Goal: Information Seeking & Learning: Learn about a topic

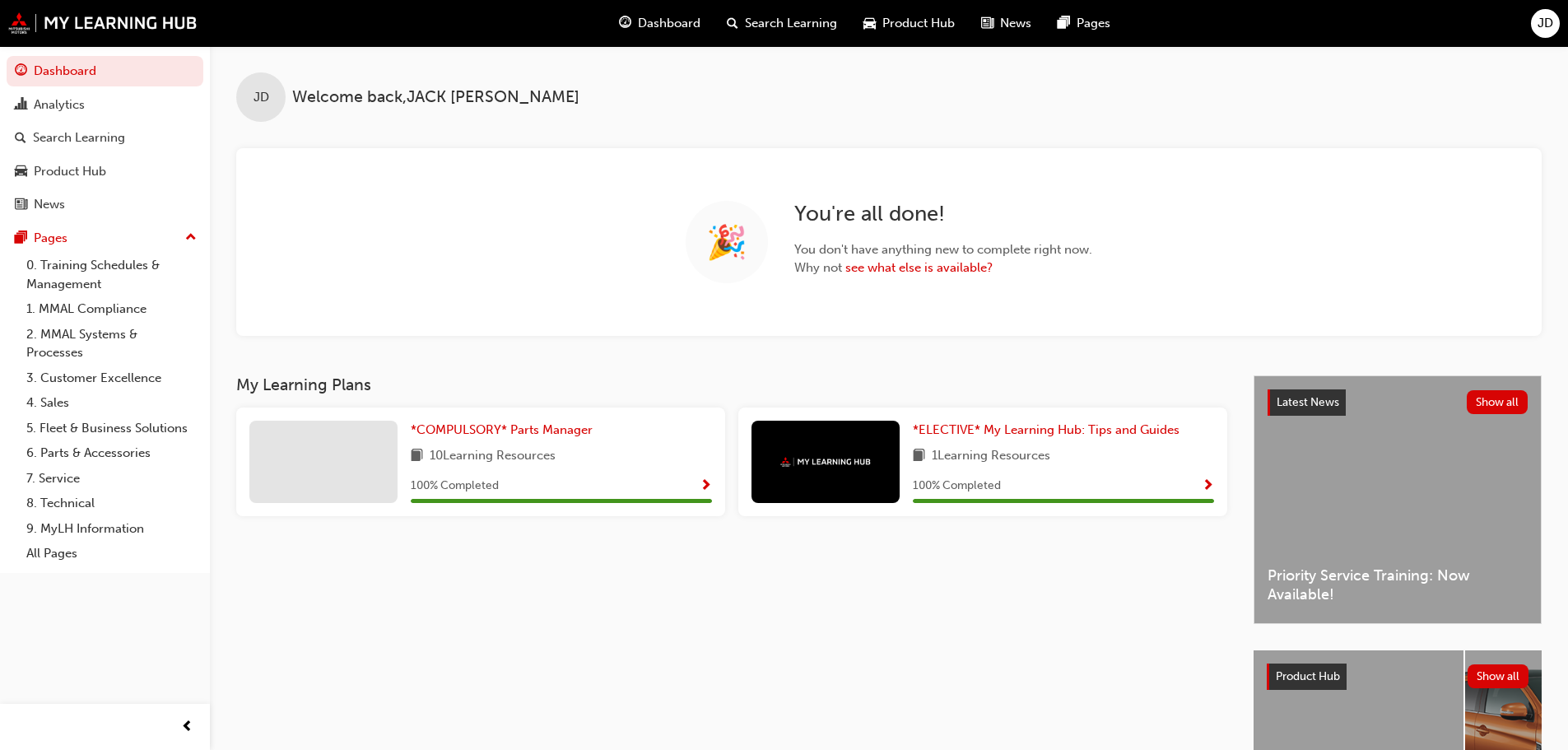
click at [894, 20] on span "Product Hub" at bounding box center [919, 24] width 73 height 19
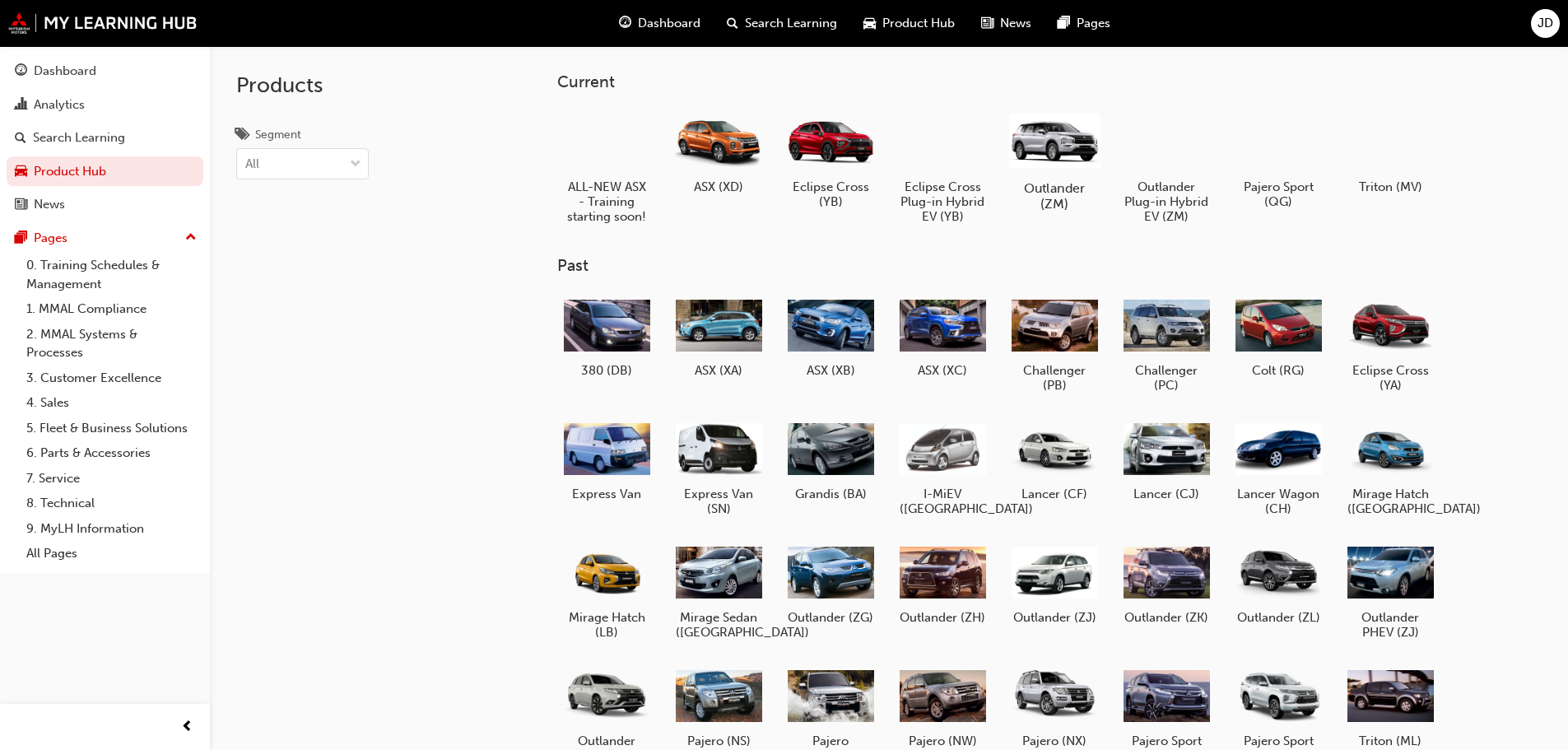
click at [1047, 134] on div at bounding box center [1054, 140] width 92 height 65
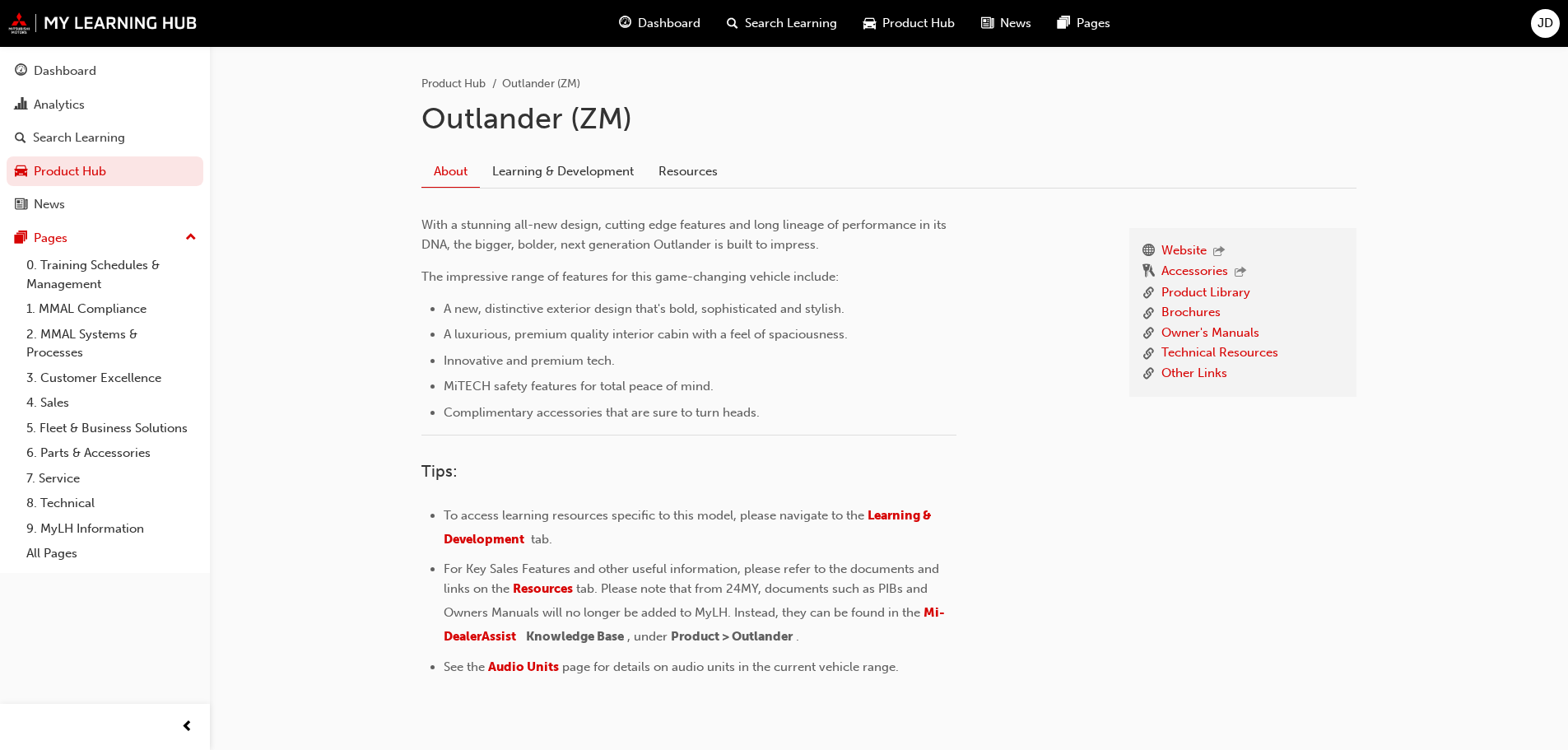
scroll to position [330, 0]
click at [1221, 331] on link "Owner's Manuals" at bounding box center [1210, 332] width 98 height 21
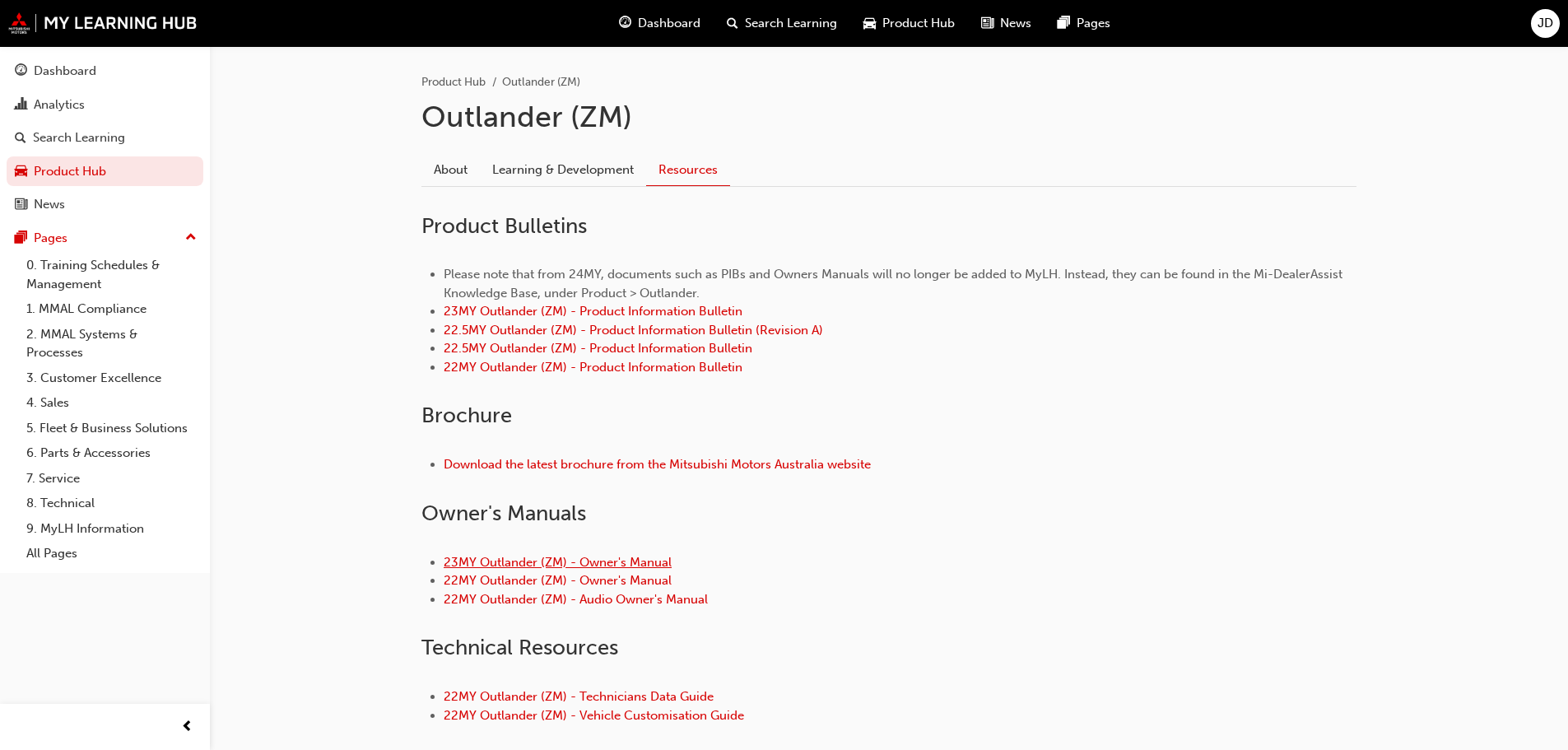
click at [632, 564] on link "23MY Outlander (ZM) - Owner's Manual" at bounding box center [558, 563] width 228 height 15
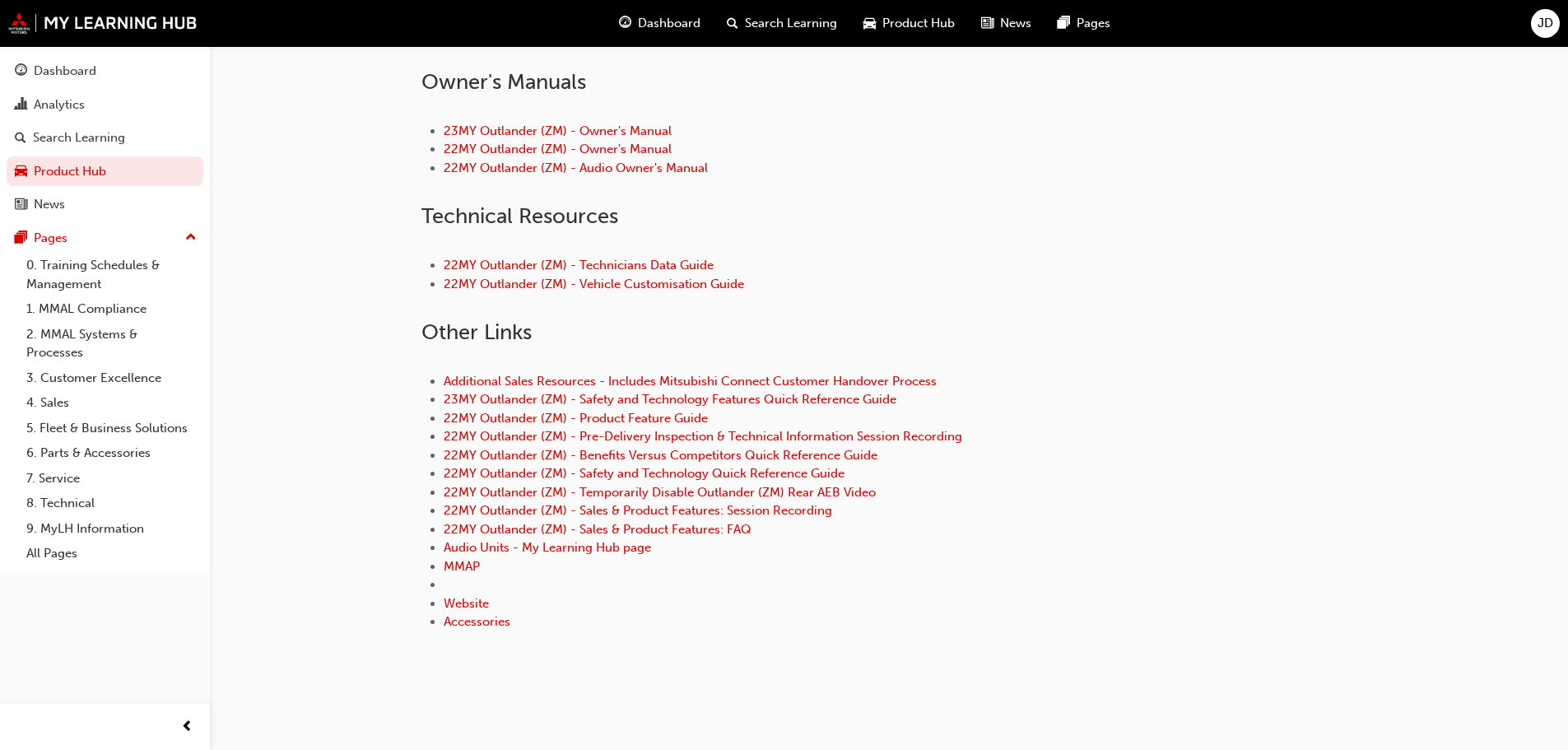
scroll to position [762, 0]
click at [691, 489] on link "22MY Outlander (ZM) - Temporarily Disable Outlander (ZM) Rear AEB Video" at bounding box center [660, 491] width 432 height 15
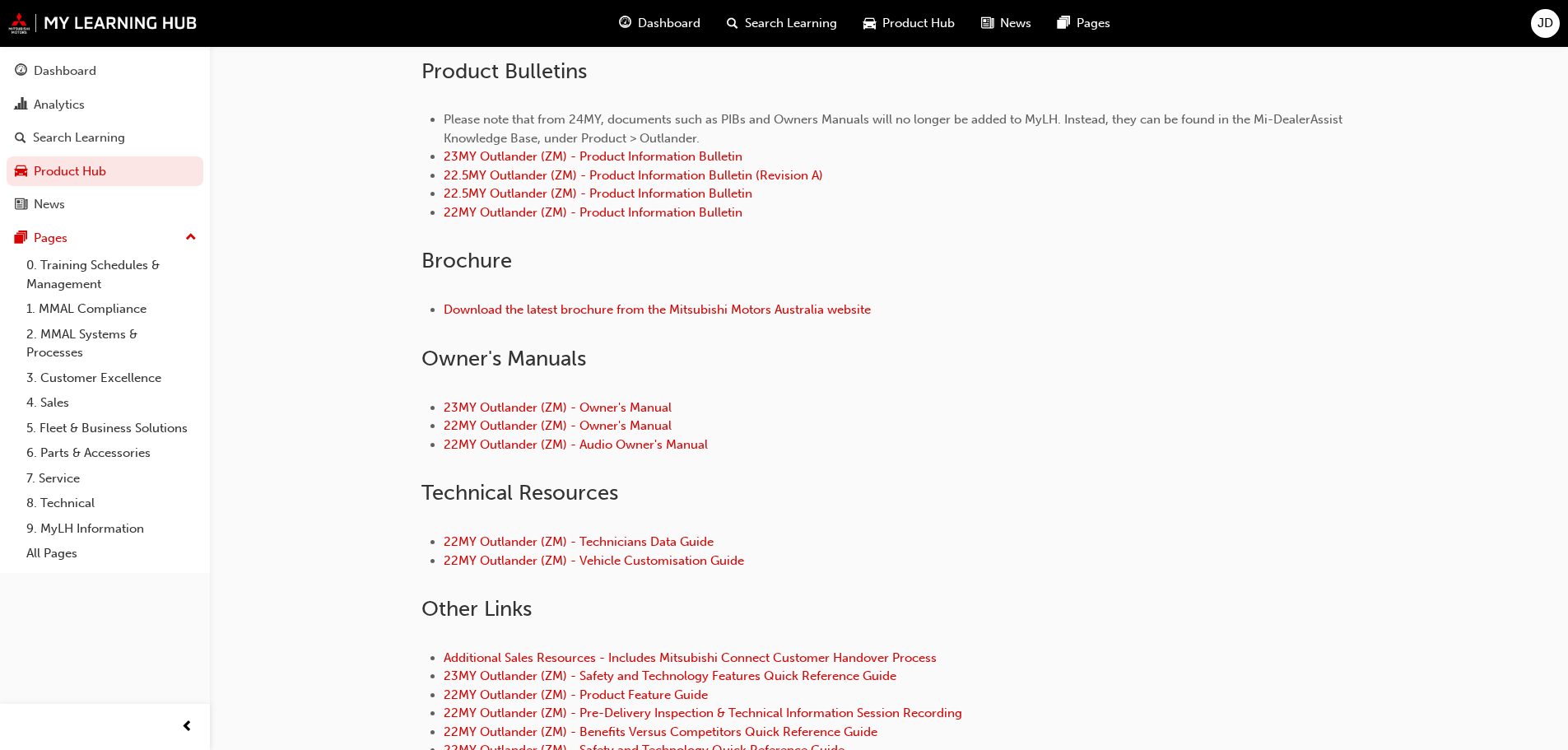
scroll to position [494, 0]
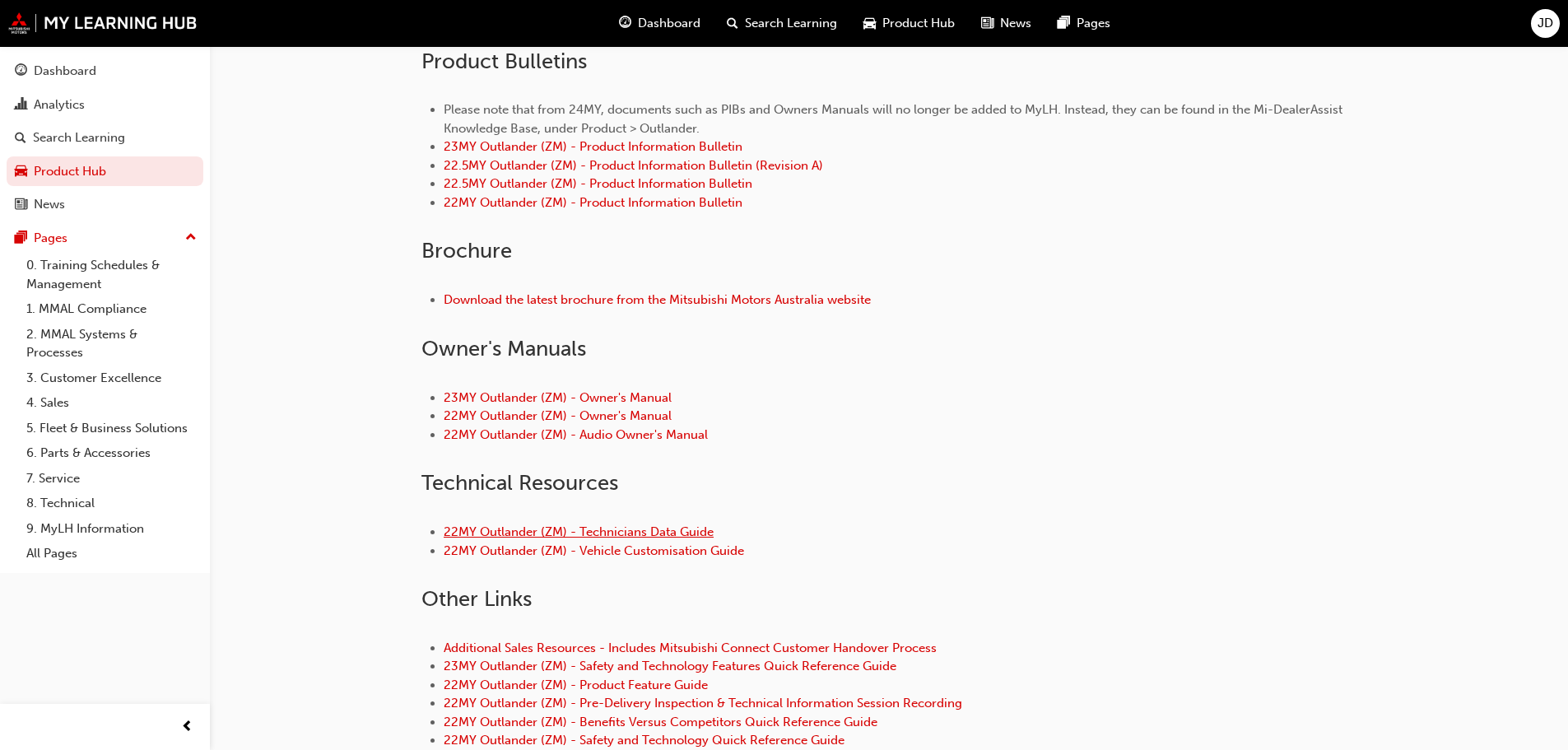
click at [666, 531] on link "22MY Outlander (ZM) - Technicians Data Guide" at bounding box center [579, 532] width 270 height 15
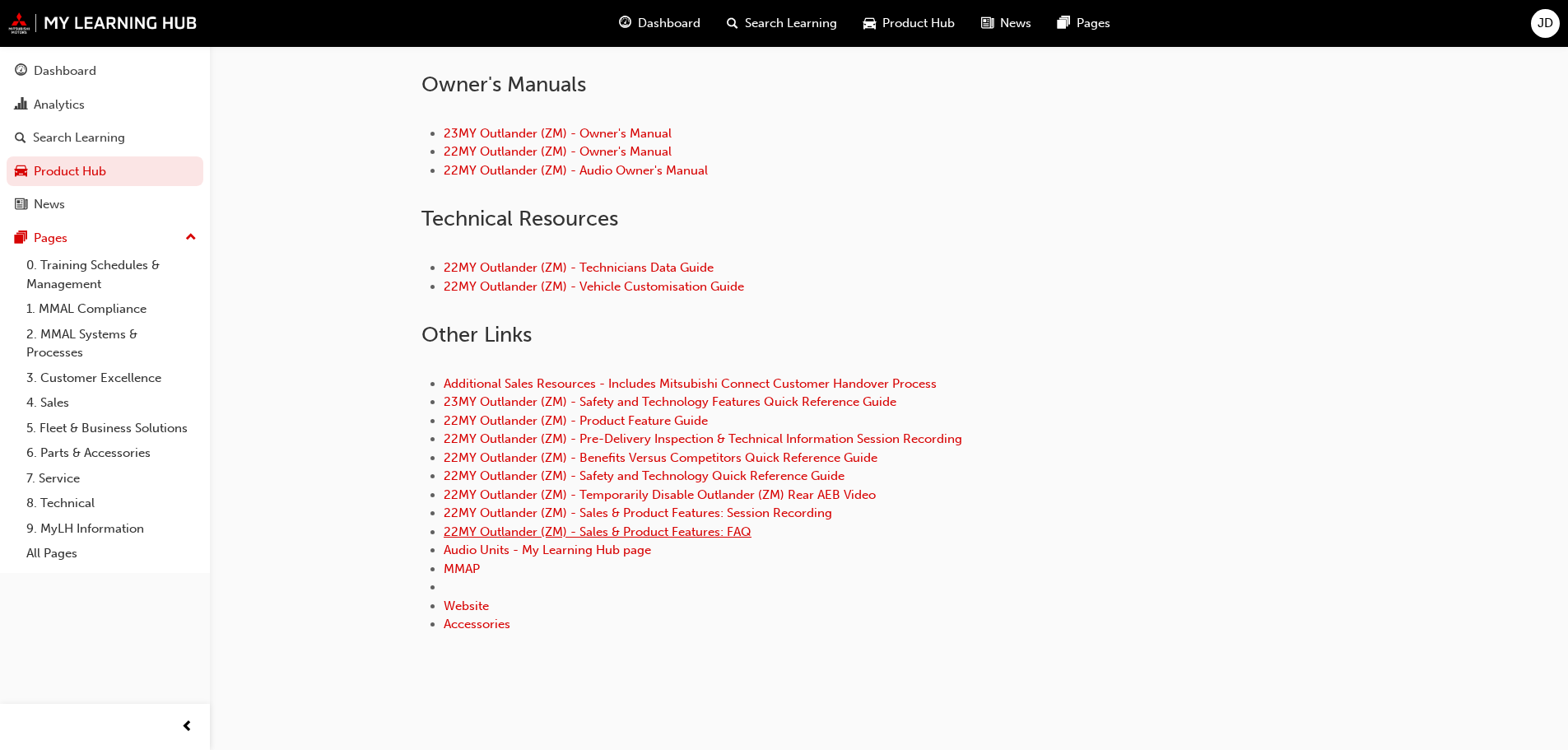
scroll to position [762, 0]
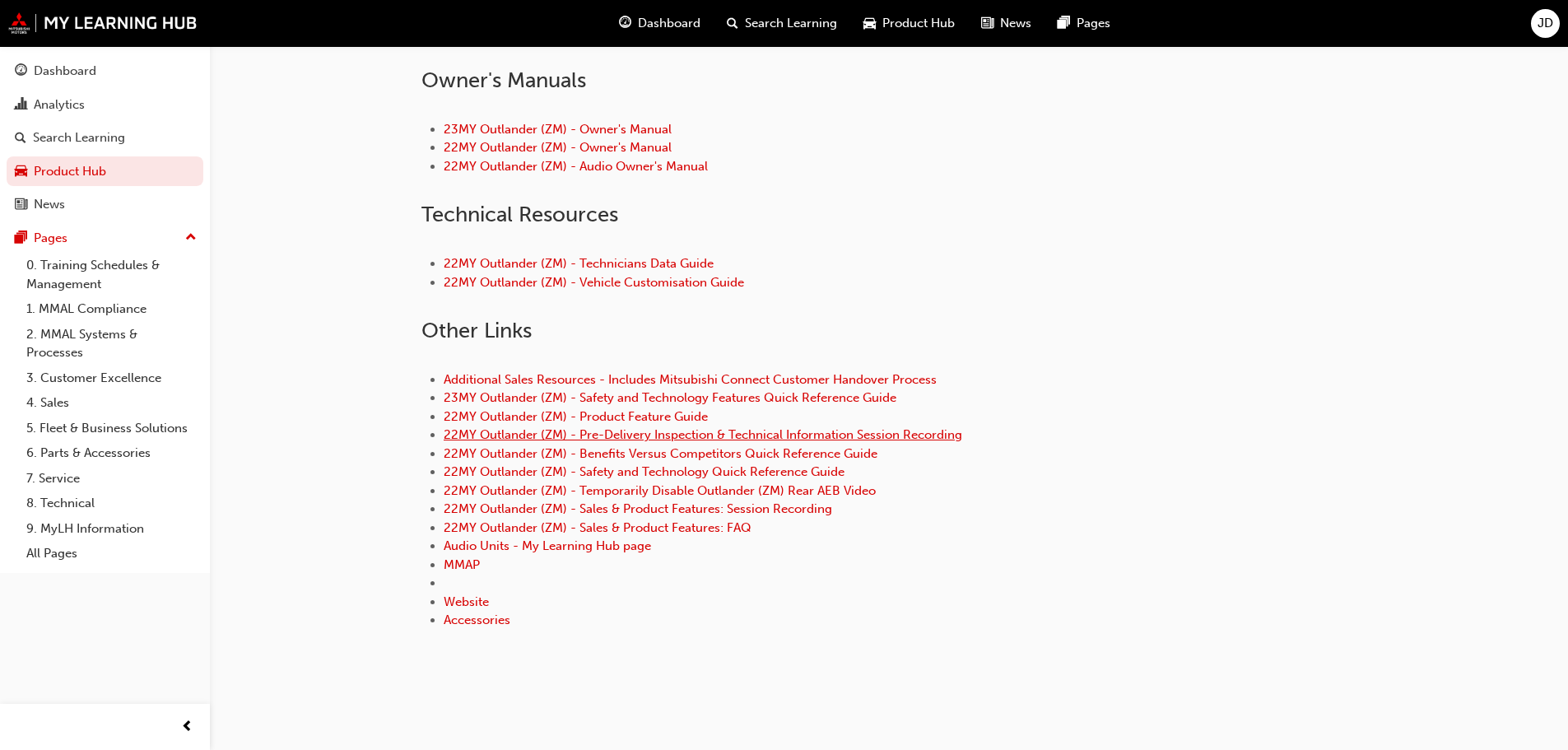
click at [651, 434] on link "22MY Outlander (ZM) - Pre-Delivery Inspection & Technical Information Session R…" at bounding box center [702, 435] width 518 height 15
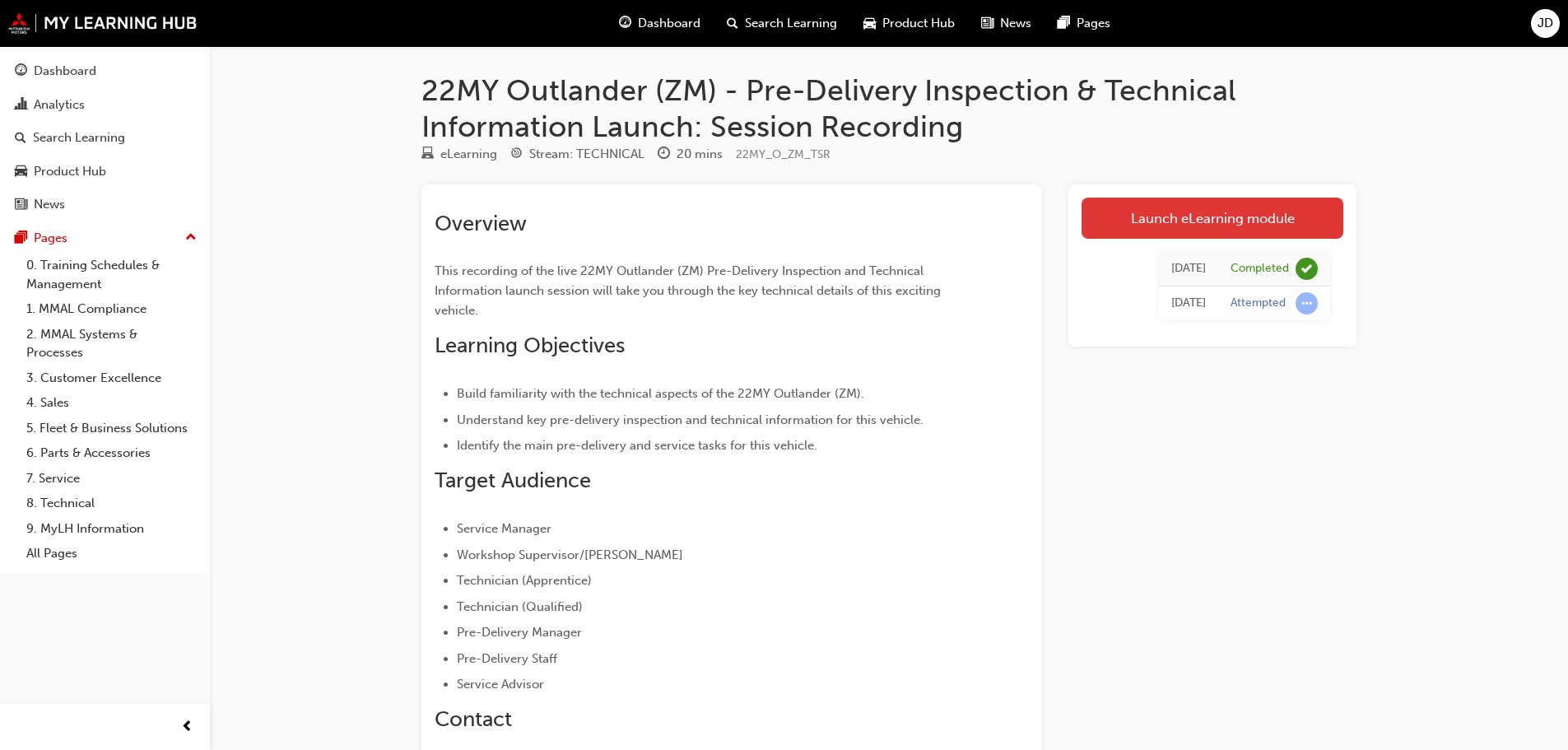
click at [1216, 219] on link "Launch eLearning module" at bounding box center [1212, 218] width 261 height 42
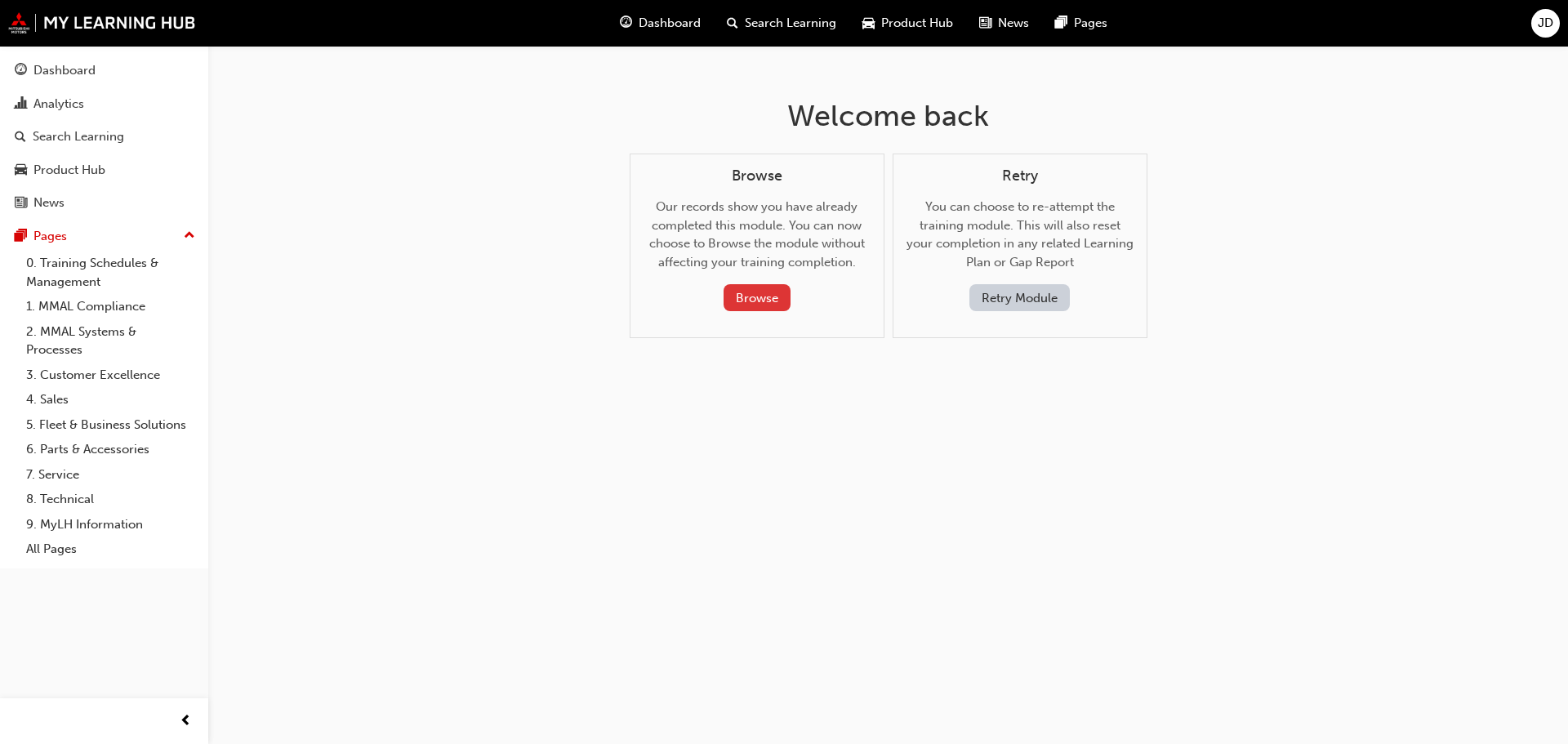
click at [749, 297] on button "Browse" at bounding box center [758, 297] width 67 height 27
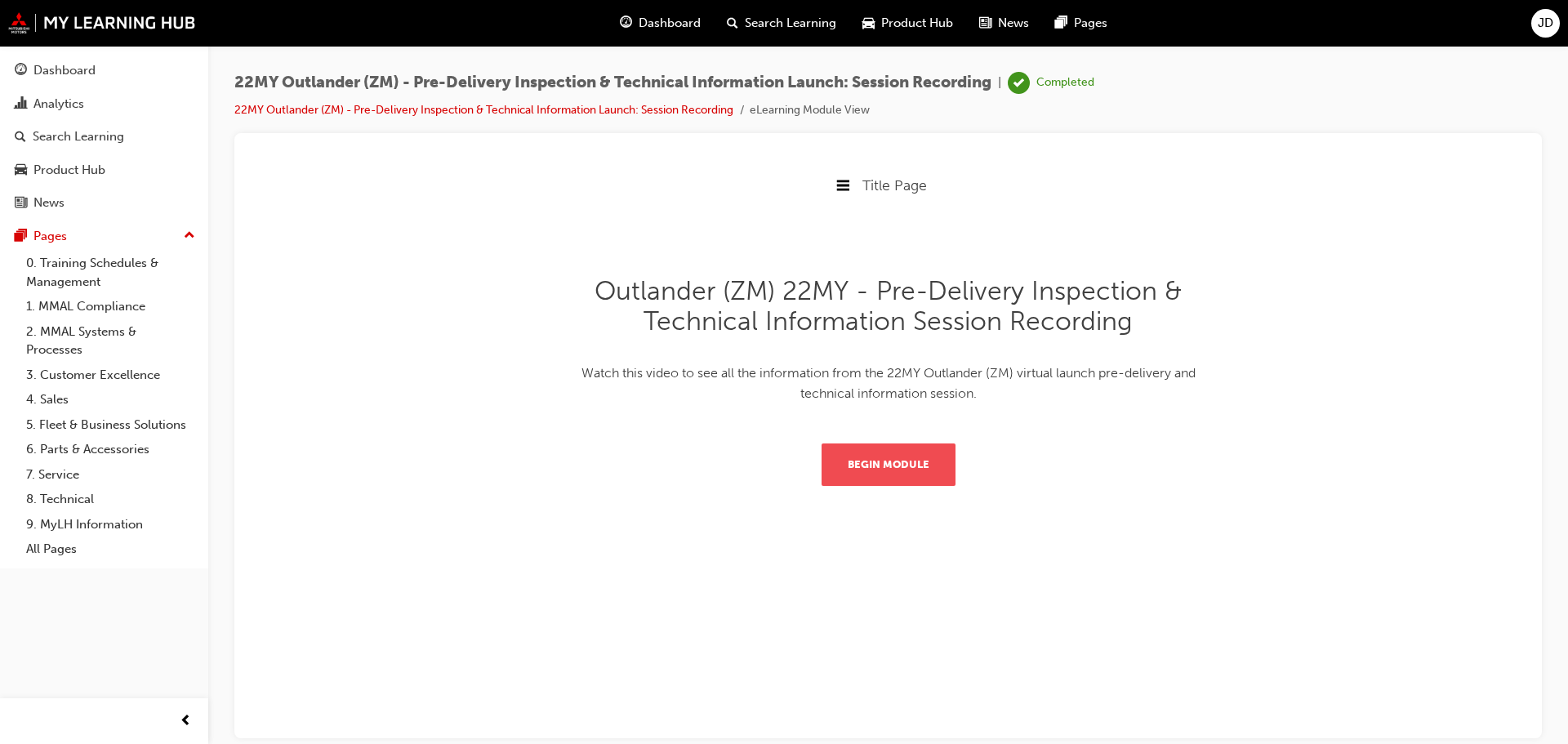
click at [901, 469] on button "Begin Module" at bounding box center [888, 464] width 134 height 42
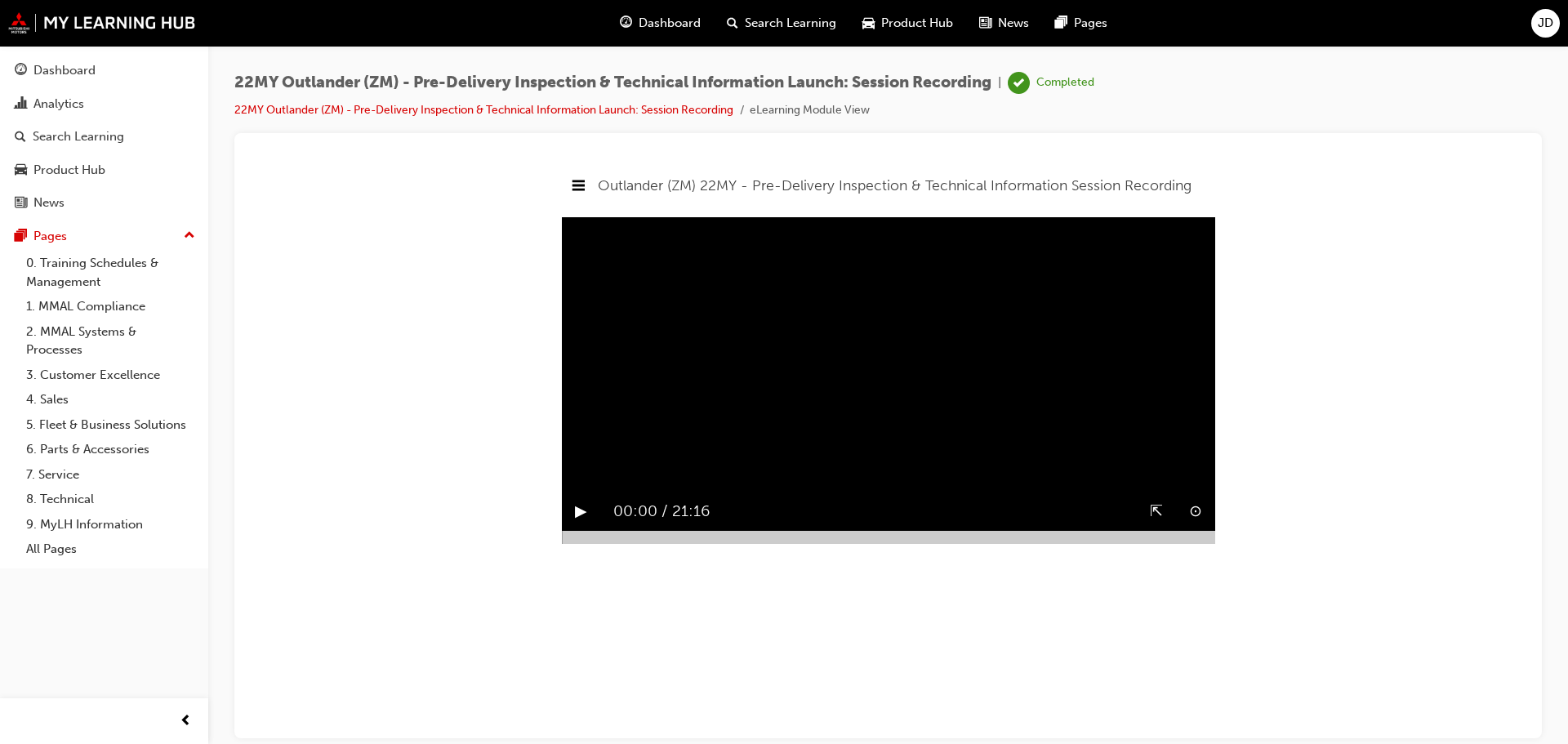
click at [581, 524] on button "▶︎" at bounding box center [581, 511] width 12 height 25
click at [571, 543] on div at bounding box center [889, 537] width 654 height 13
click at [577, 543] on div at bounding box center [889, 537] width 654 height 13
click at [583, 543] on div at bounding box center [889, 537] width 654 height 13
drag, startPoint x: 588, startPoint y: 578, endPoint x: 625, endPoint y: 578, distance: 37.0
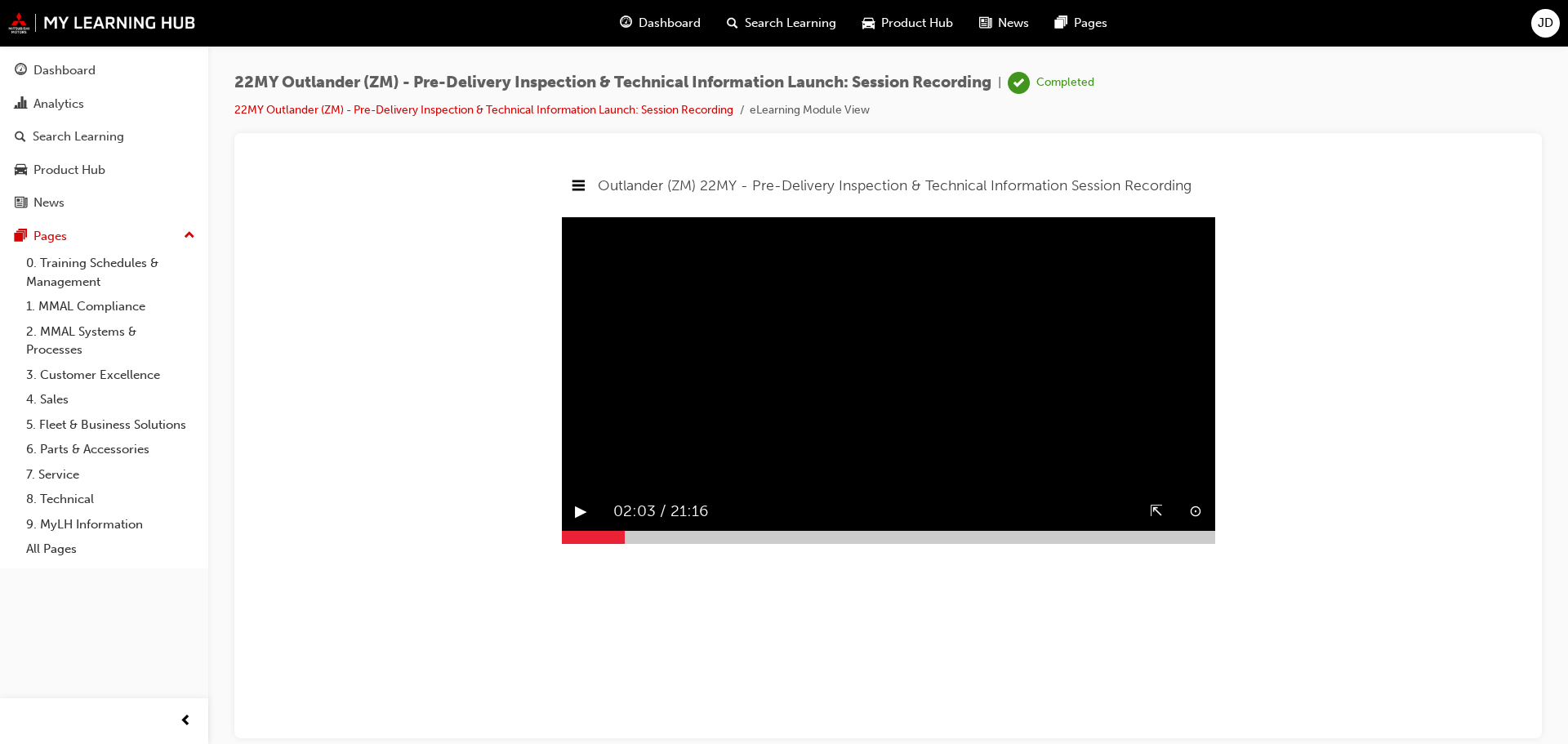
click at [625, 543] on div at bounding box center [889, 537] width 654 height 13
click at [581, 524] on button "▶︎" at bounding box center [581, 511] width 12 height 25
click at [632, 543] on div at bounding box center [889, 537] width 654 height 13
click at [639, 543] on div at bounding box center [889, 537] width 654 height 13
click at [643, 543] on div at bounding box center [889, 537] width 654 height 13
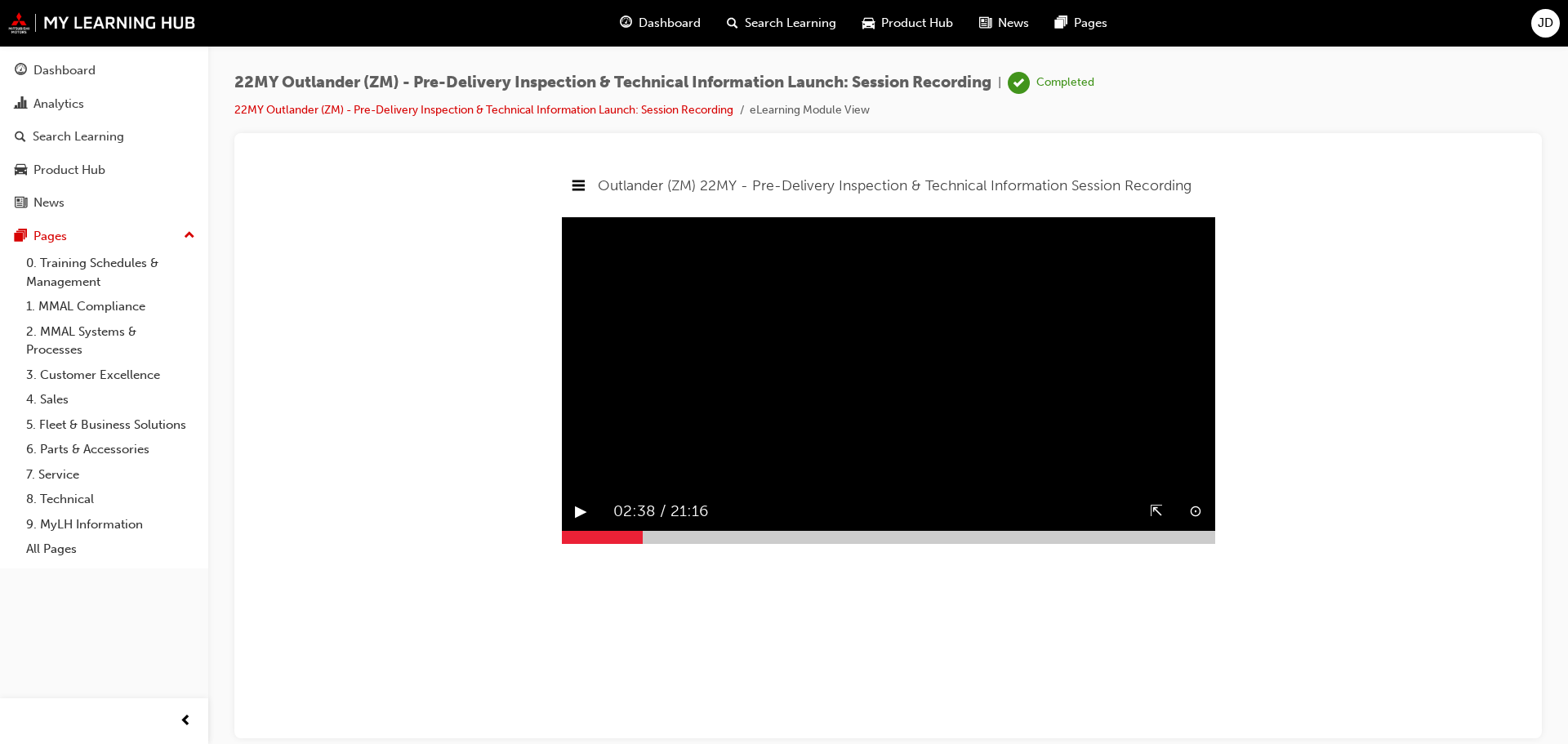
click at [579, 524] on button "▶︎" at bounding box center [581, 511] width 12 height 25
click at [655, 543] on div at bounding box center [889, 537] width 654 height 13
click at [682, 543] on div at bounding box center [889, 537] width 654 height 13
click at [701, 543] on div at bounding box center [889, 537] width 654 height 13
click at [717, 543] on div at bounding box center [889, 537] width 654 height 13
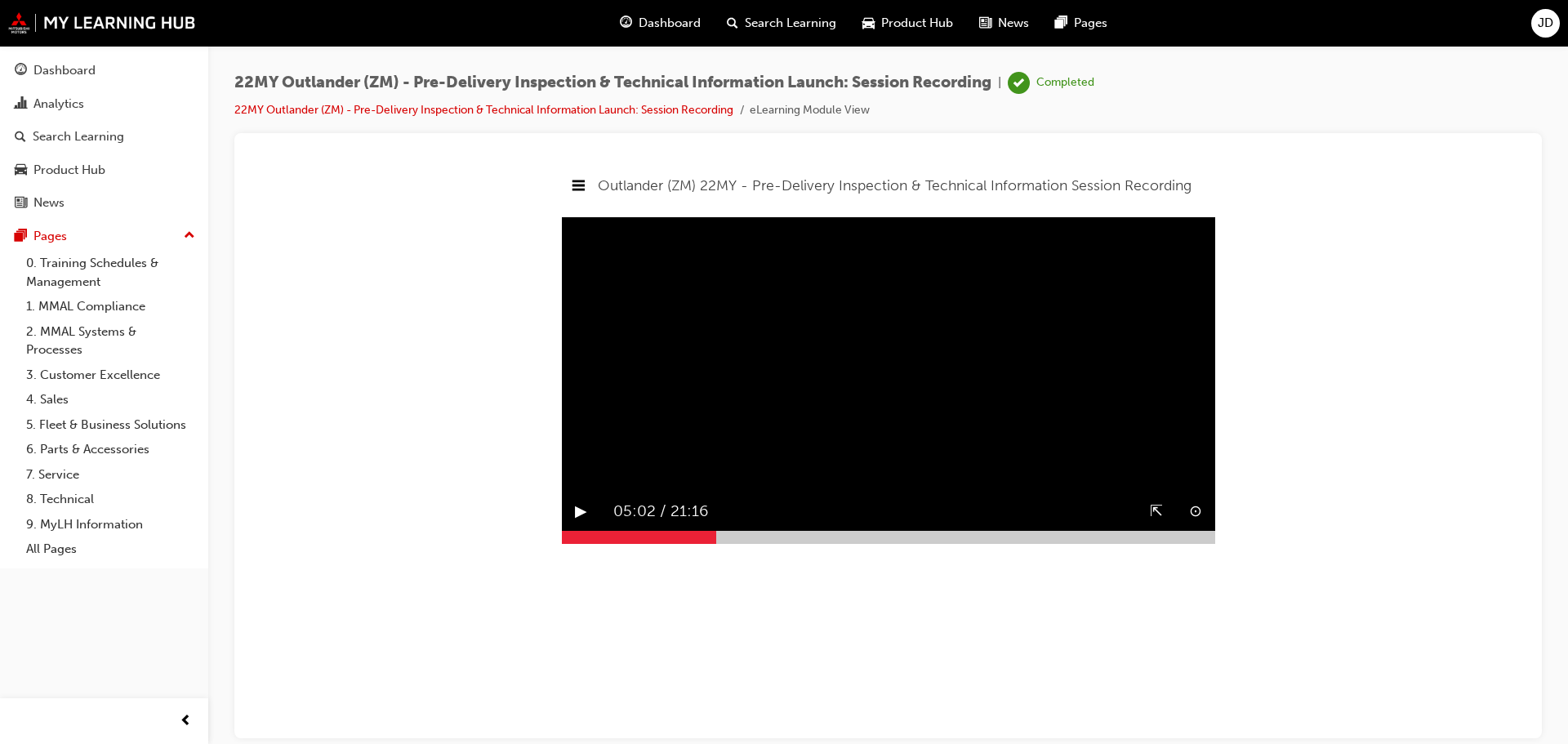
click at [725, 543] on div at bounding box center [889, 537] width 654 height 13
click at [733, 543] on div at bounding box center [889, 537] width 654 height 13
click at [744, 543] on div at bounding box center [889, 537] width 654 height 13
click at [753, 543] on div at bounding box center [889, 537] width 654 height 13
click at [774, 543] on div at bounding box center [889, 537] width 654 height 13
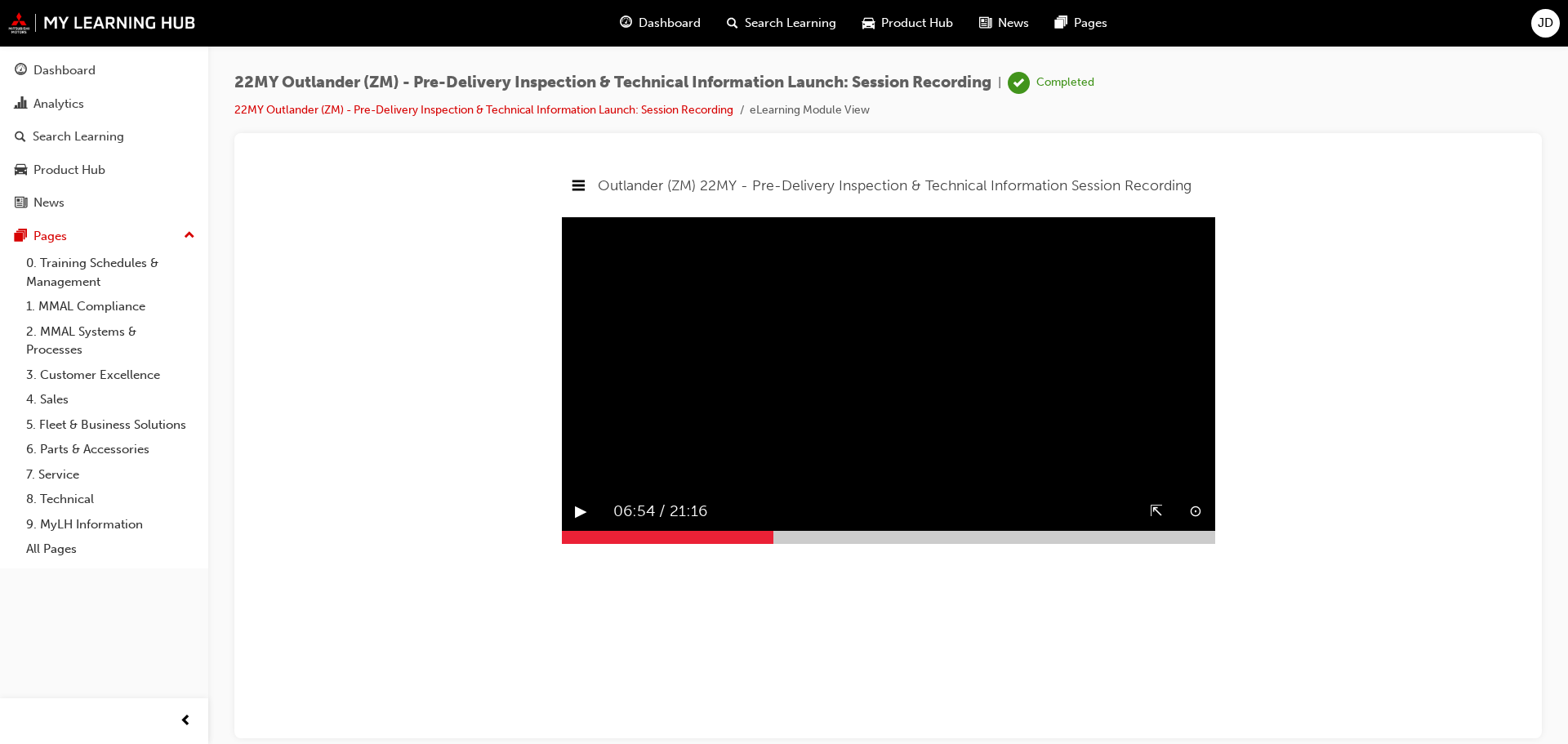
click at [785, 543] on div at bounding box center [889, 537] width 654 height 13
click at [802, 543] on div at bounding box center [889, 537] width 654 height 13
click at [582, 524] on button "▶︎" at bounding box center [581, 511] width 12 height 25
click at [807, 543] on div at bounding box center [889, 537] width 654 height 13
click at [814, 543] on div at bounding box center [889, 537] width 654 height 13
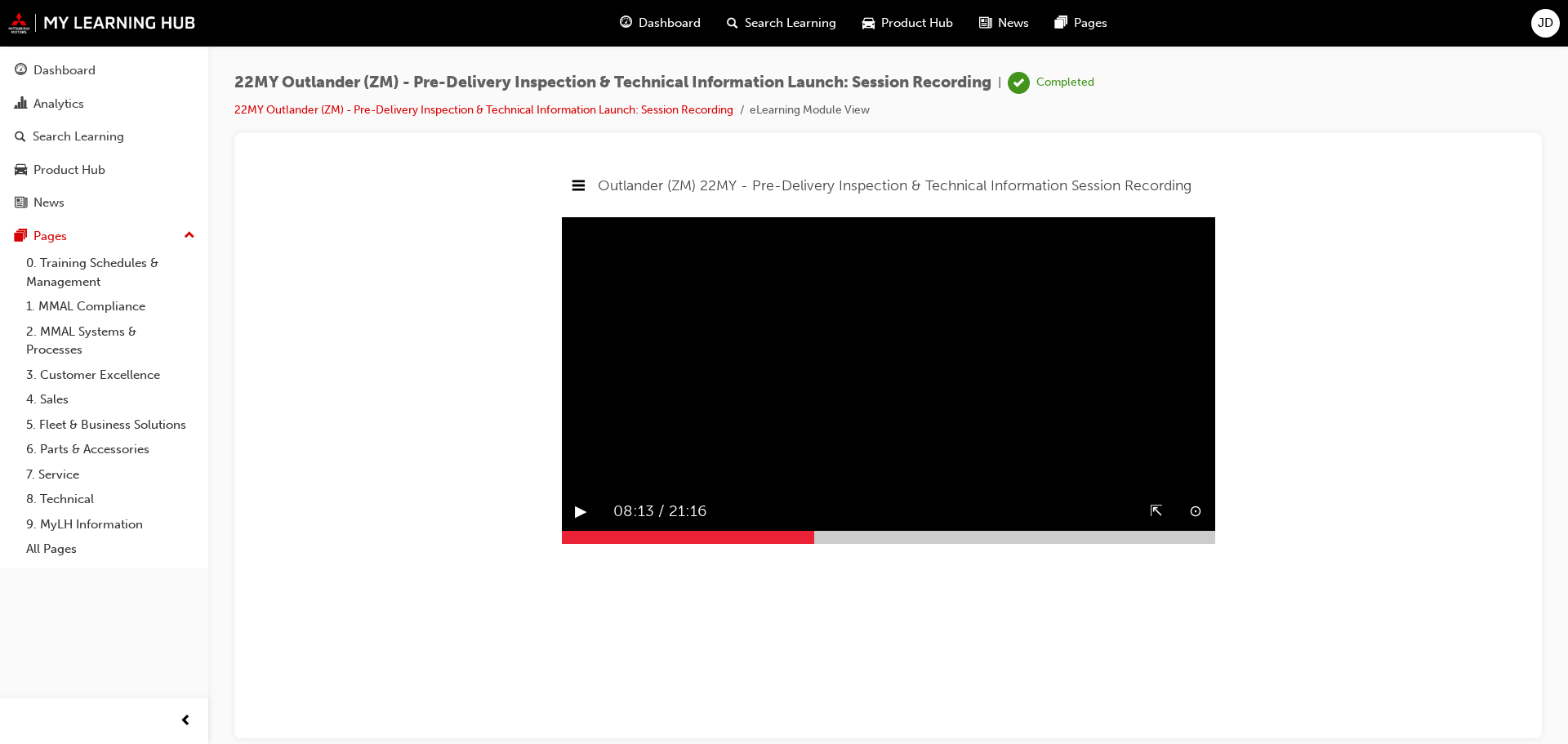
click at [820, 543] on div at bounding box center [889, 537] width 654 height 13
click at [832, 543] on div at bounding box center [889, 537] width 654 height 13
click at [844, 543] on div at bounding box center [889, 537] width 654 height 13
click at [580, 524] on button "▶︎" at bounding box center [581, 511] width 12 height 25
click at [853, 543] on div at bounding box center [889, 537] width 654 height 13
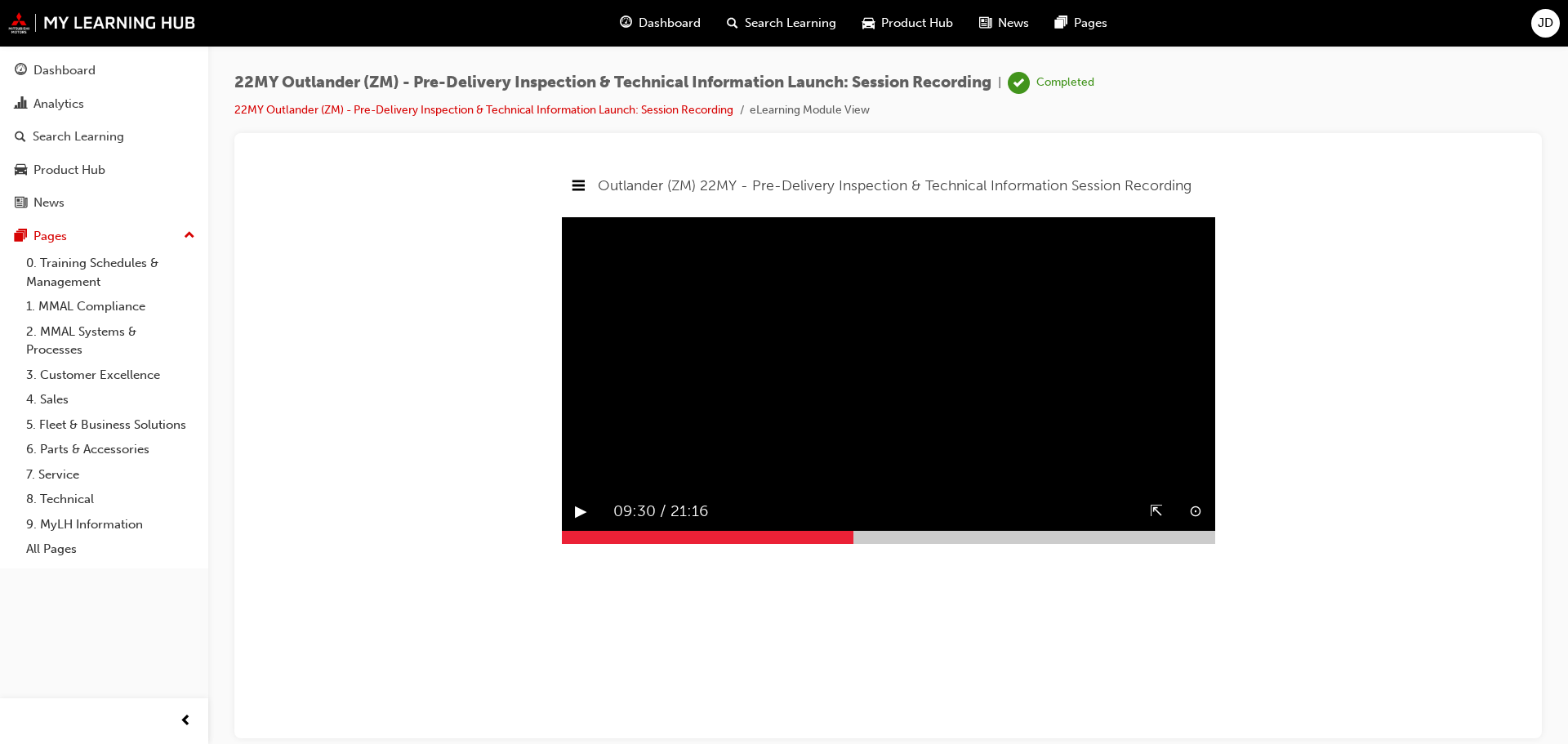
click at [866, 543] on div at bounding box center [889, 537] width 654 height 13
click at [581, 524] on button "▶︎" at bounding box center [581, 511] width 12 height 25
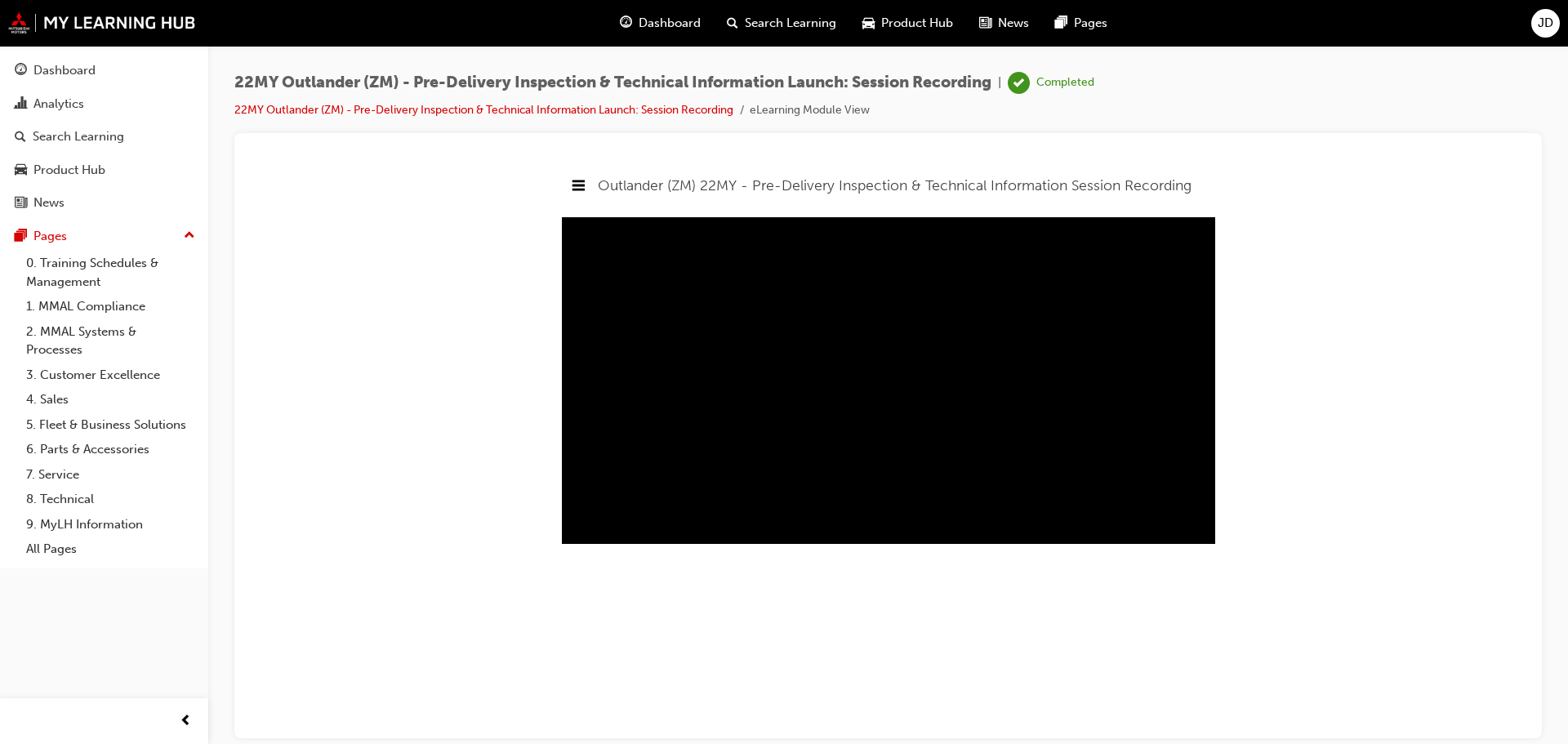
click at [874, 543] on div at bounding box center [889, 537] width 654 height 13
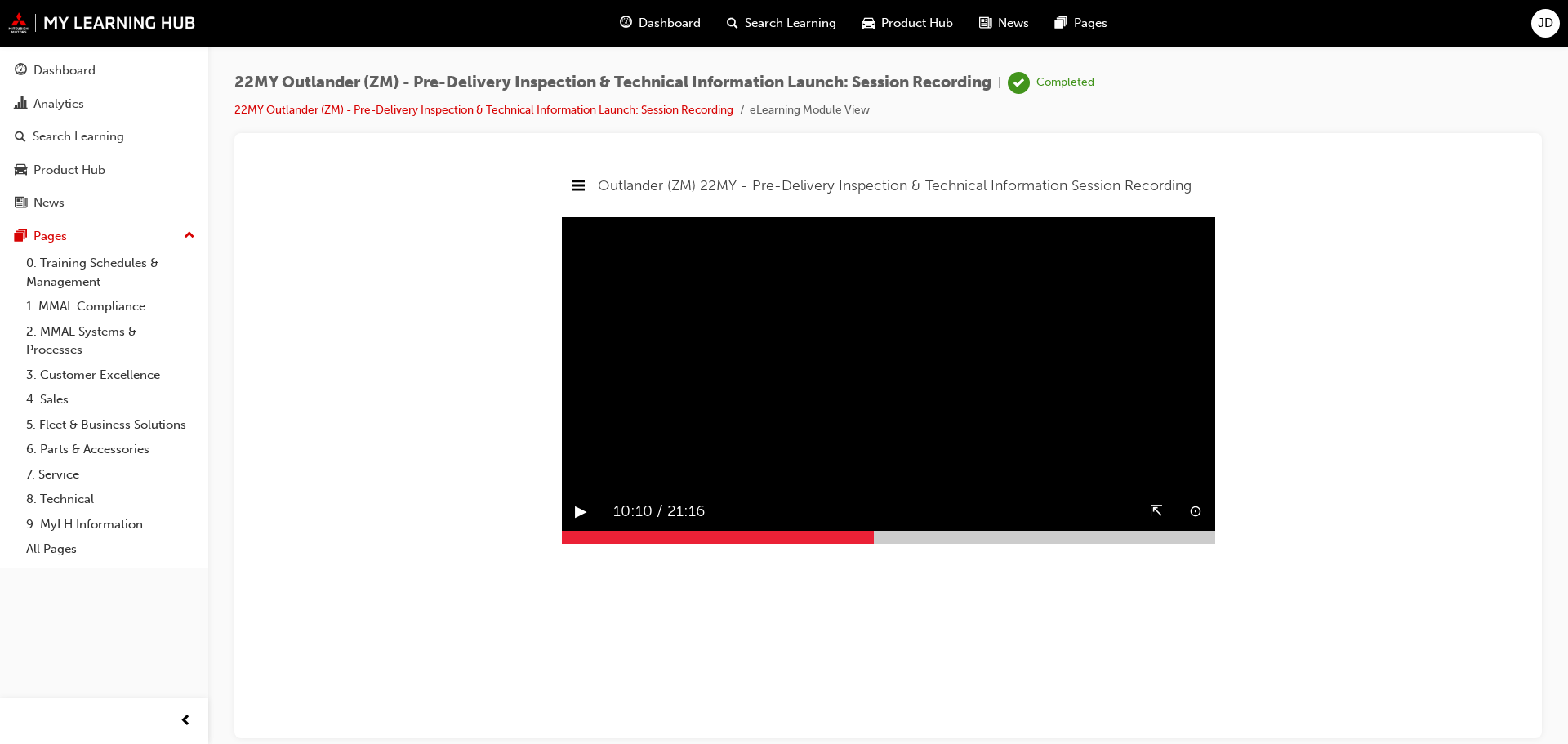
click at [880, 543] on div at bounding box center [889, 537] width 654 height 13
drag, startPoint x: 582, startPoint y: 549, endPoint x: 590, endPoint y: 548, distance: 8.1
click at [584, 524] on button "▶︎" at bounding box center [581, 511] width 12 height 25
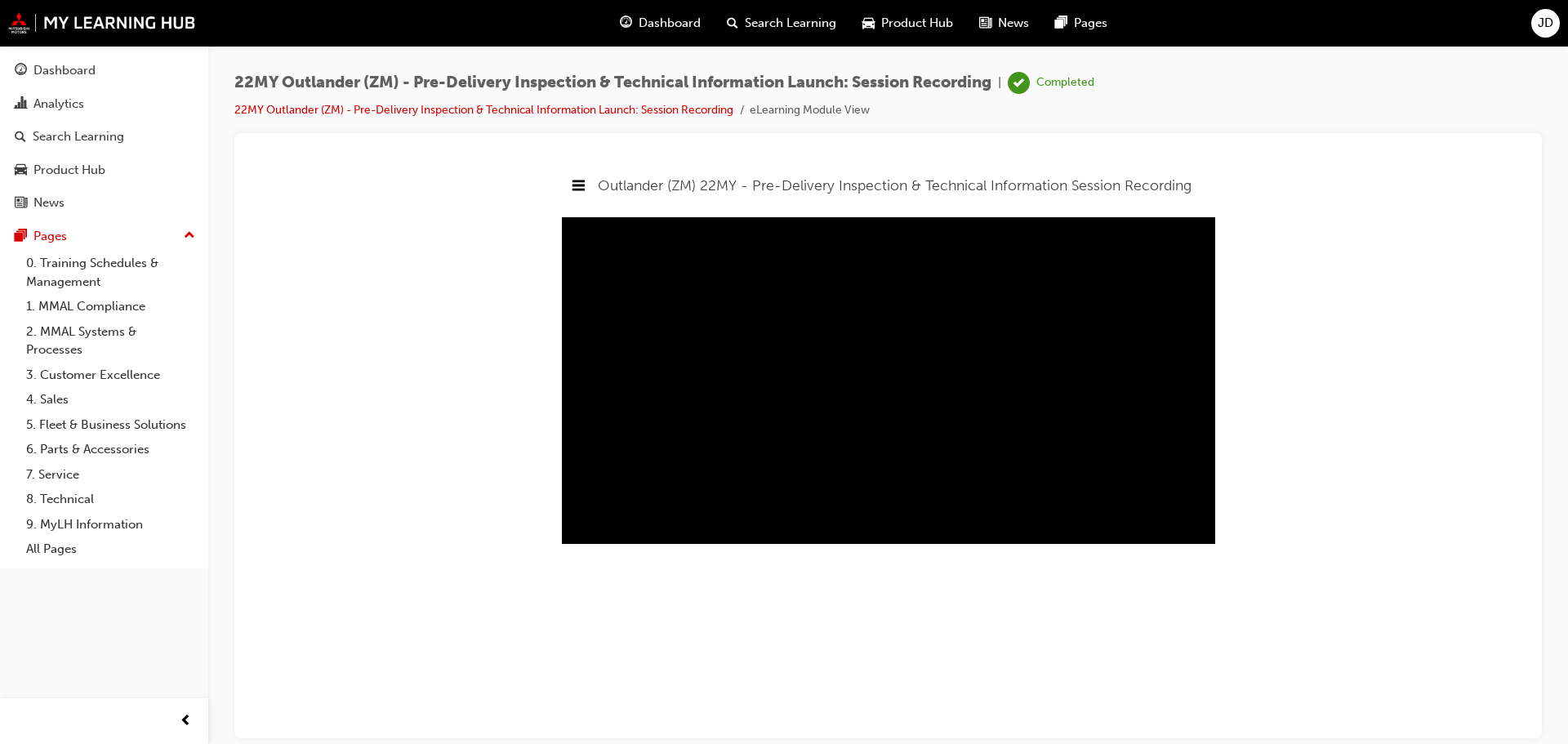
click at [887, 543] on div at bounding box center [889, 537] width 654 height 13
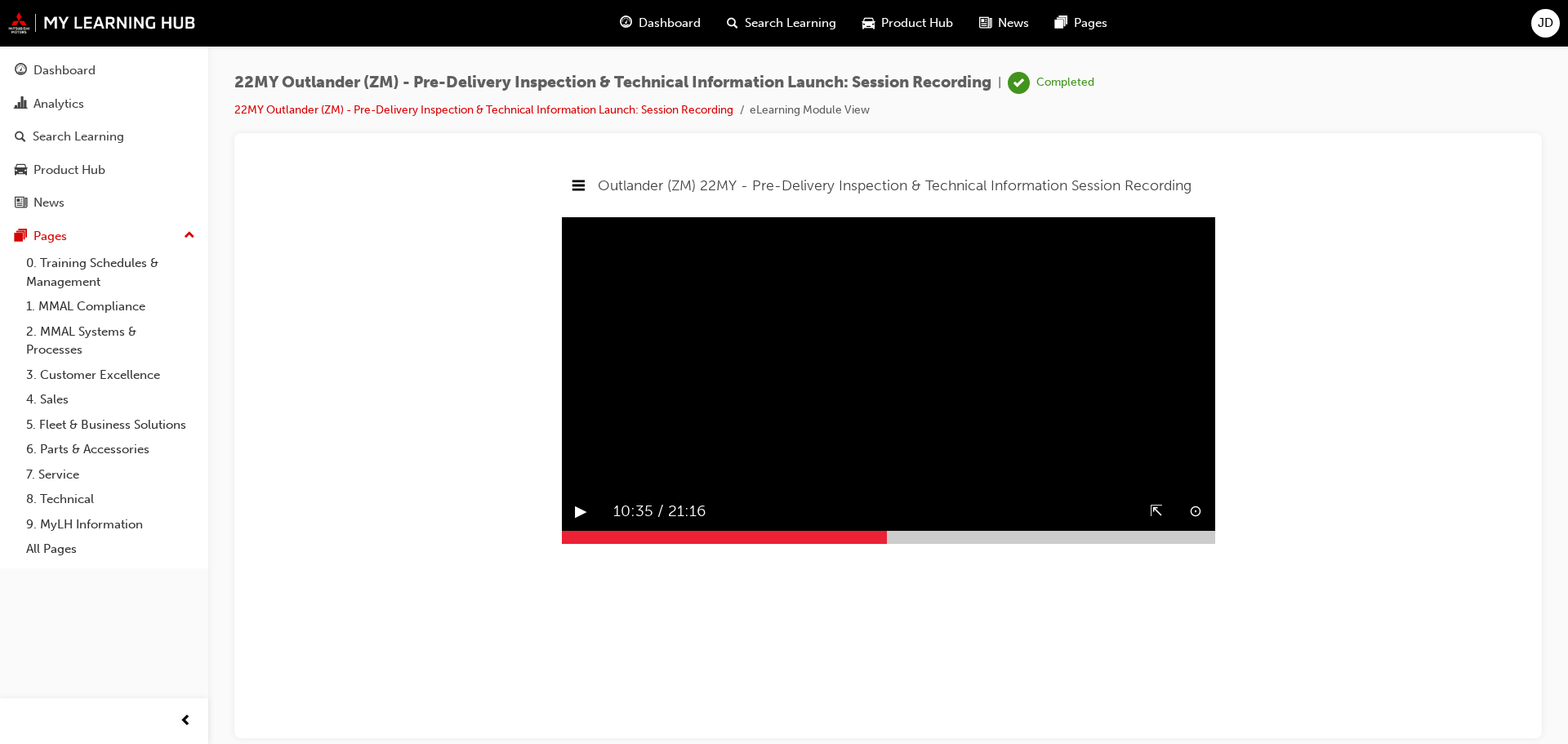
click at [894, 543] on div at bounding box center [889, 537] width 654 height 13
click at [578, 524] on button "▶︎" at bounding box center [581, 511] width 12 height 25
click at [901, 543] on div at bounding box center [889, 537] width 654 height 13
click at [910, 543] on div at bounding box center [889, 537] width 654 height 13
click at [920, 543] on div at bounding box center [889, 537] width 654 height 13
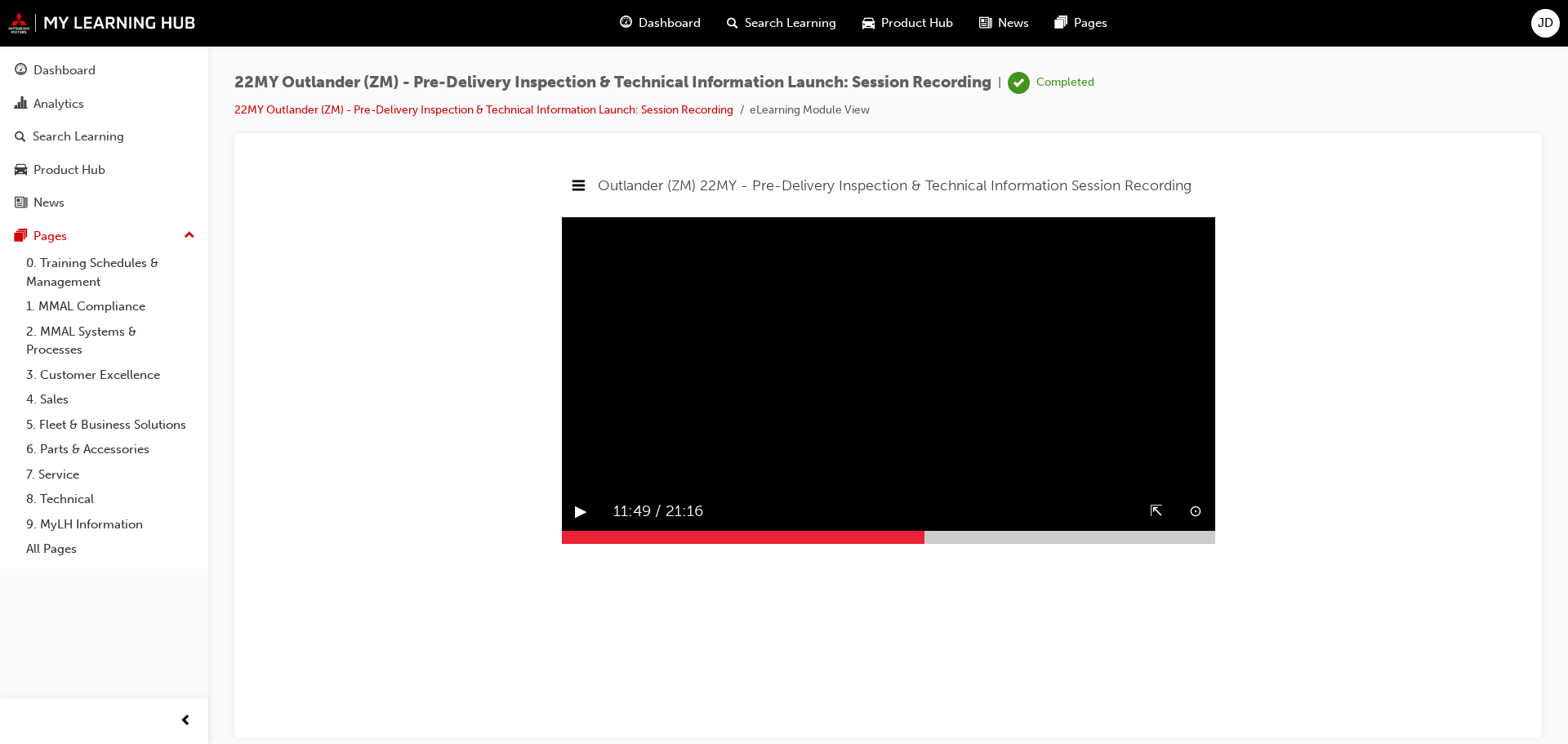
click at [925, 543] on div at bounding box center [889, 537] width 654 height 13
click at [935, 543] on div at bounding box center [889, 537] width 654 height 13
click at [918, 543] on div at bounding box center [748, 537] width 373 height 13
click at [584, 524] on button "▶︎" at bounding box center [581, 511] width 12 height 25
click at [924, 543] on div at bounding box center [889, 537] width 654 height 13
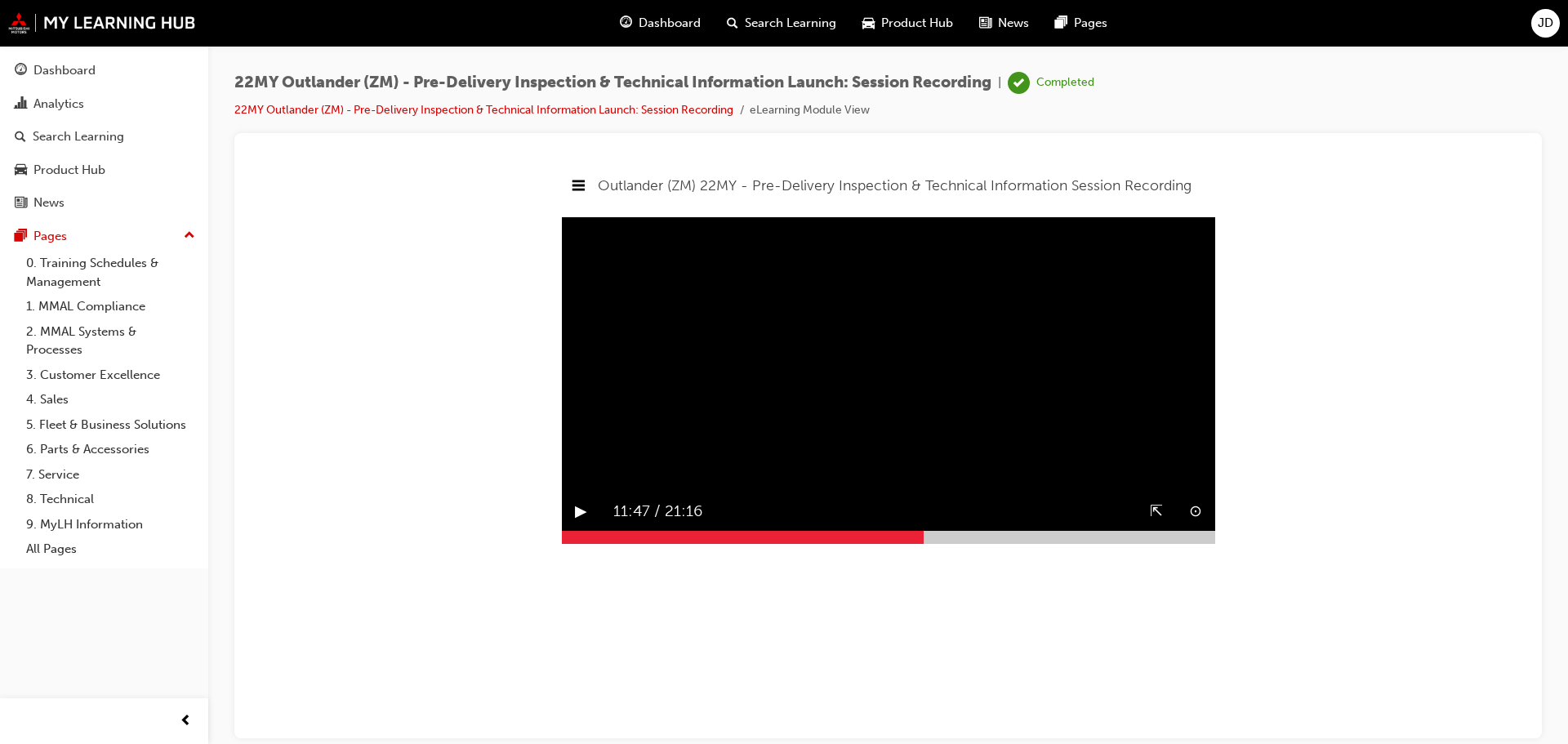
click at [579, 524] on button "▶︎" at bounding box center [581, 511] width 12 height 25
click at [928, 543] on div at bounding box center [889, 537] width 654 height 13
click at [582, 524] on button "▶︎" at bounding box center [581, 511] width 12 height 25
click at [935, 543] on div at bounding box center [889, 537] width 654 height 13
click at [941, 543] on div at bounding box center [889, 537] width 654 height 13
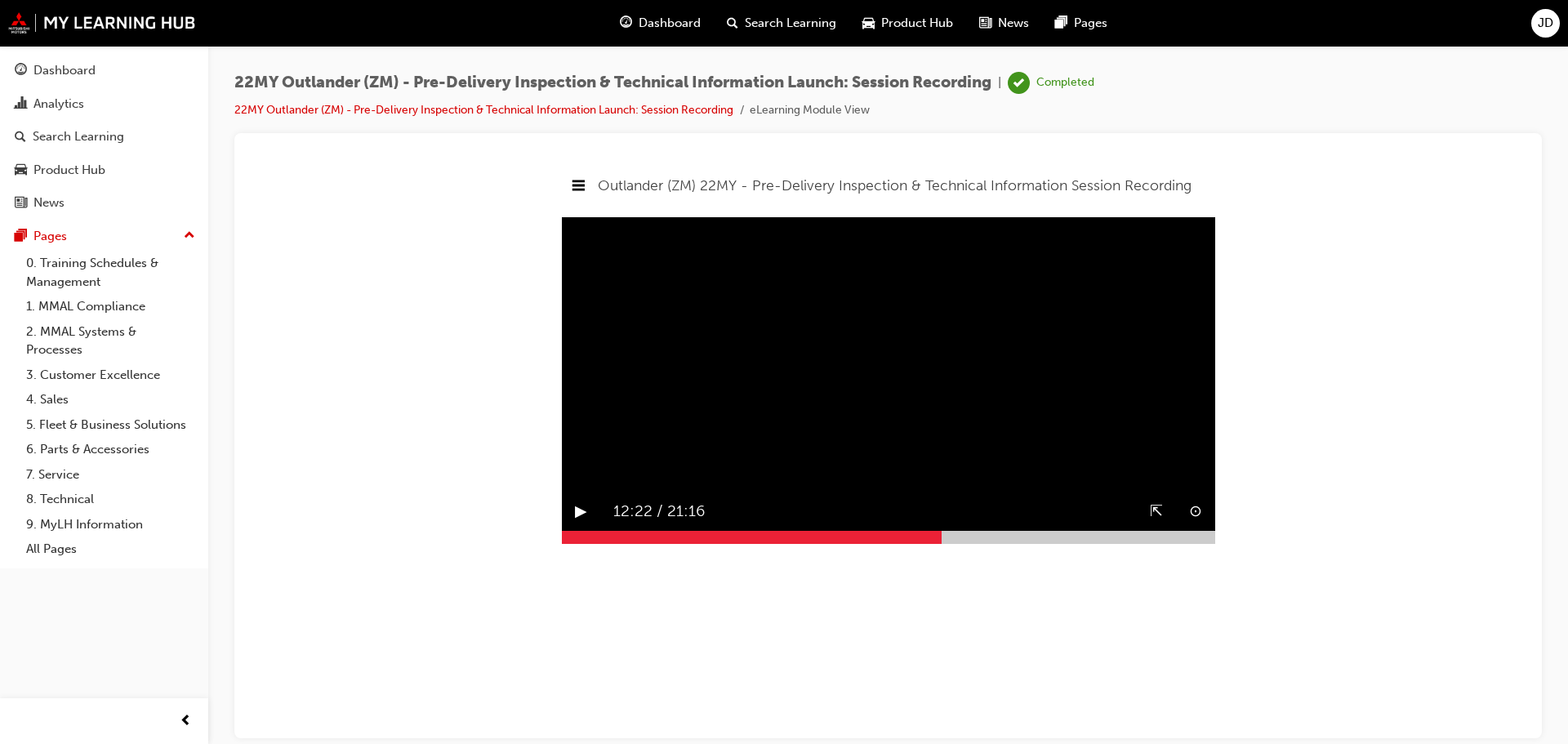
click at [584, 524] on button "▶︎" at bounding box center [581, 511] width 12 height 25
click at [950, 543] on div at bounding box center [889, 537] width 654 height 13
click at [954, 543] on div at bounding box center [889, 537] width 654 height 13
click at [960, 543] on div at bounding box center [889, 537] width 654 height 13
click at [580, 524] on button "▶︎" at bounding box center [581, 511] width 12 height 25
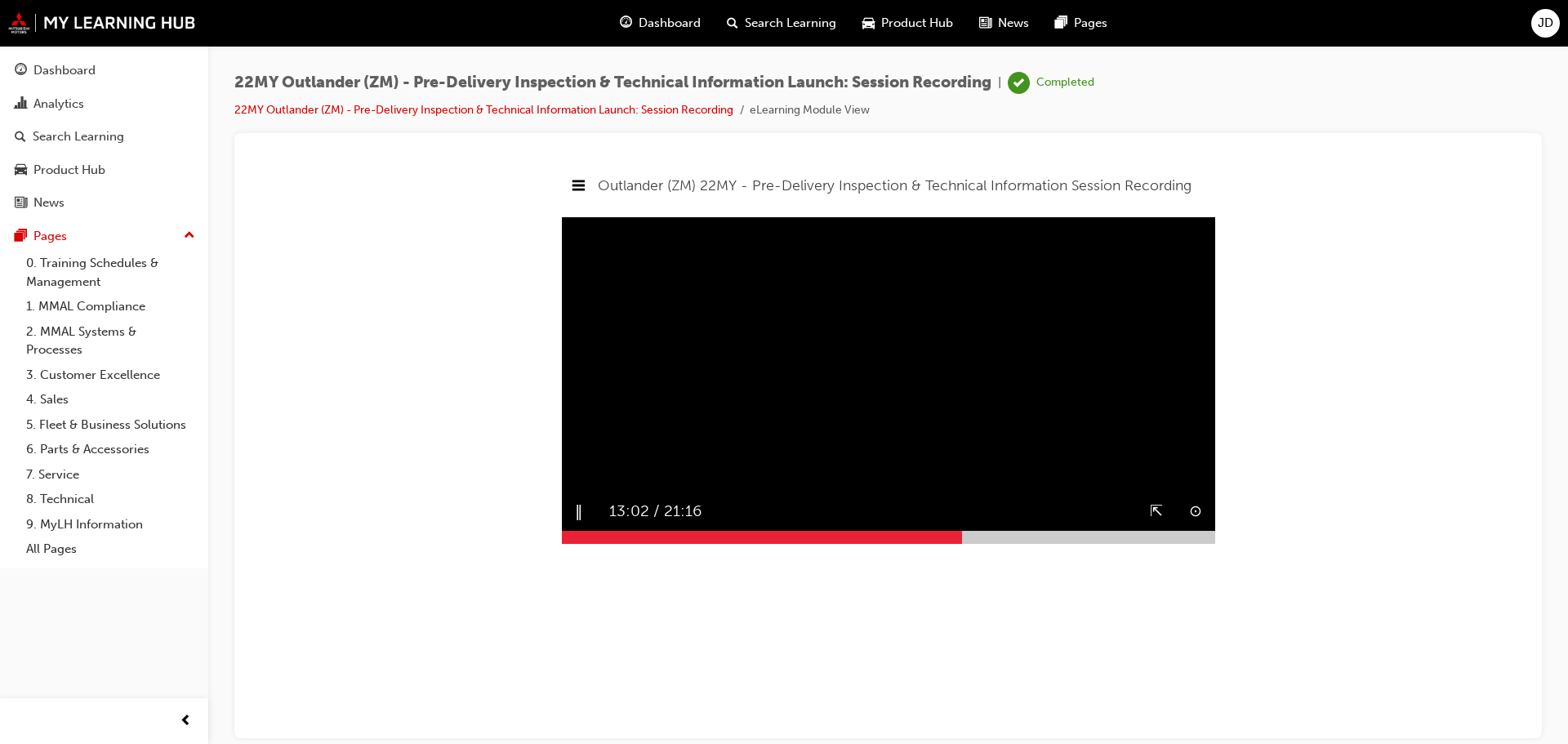
click at [966, 543] on div at bounding box center [889, 537] width 654 height 13
click at [971, 543] on div at bounding box center [889, 537] width 654 height 13
click at [978, 543] on div at bounding box center [889, 537] width 654 height 13
click at [984, 543] on div at bounding box center [889, 537] width 654 height 13
click at [986, 543] on div at bounding box center [889, 537] width 654 height 13
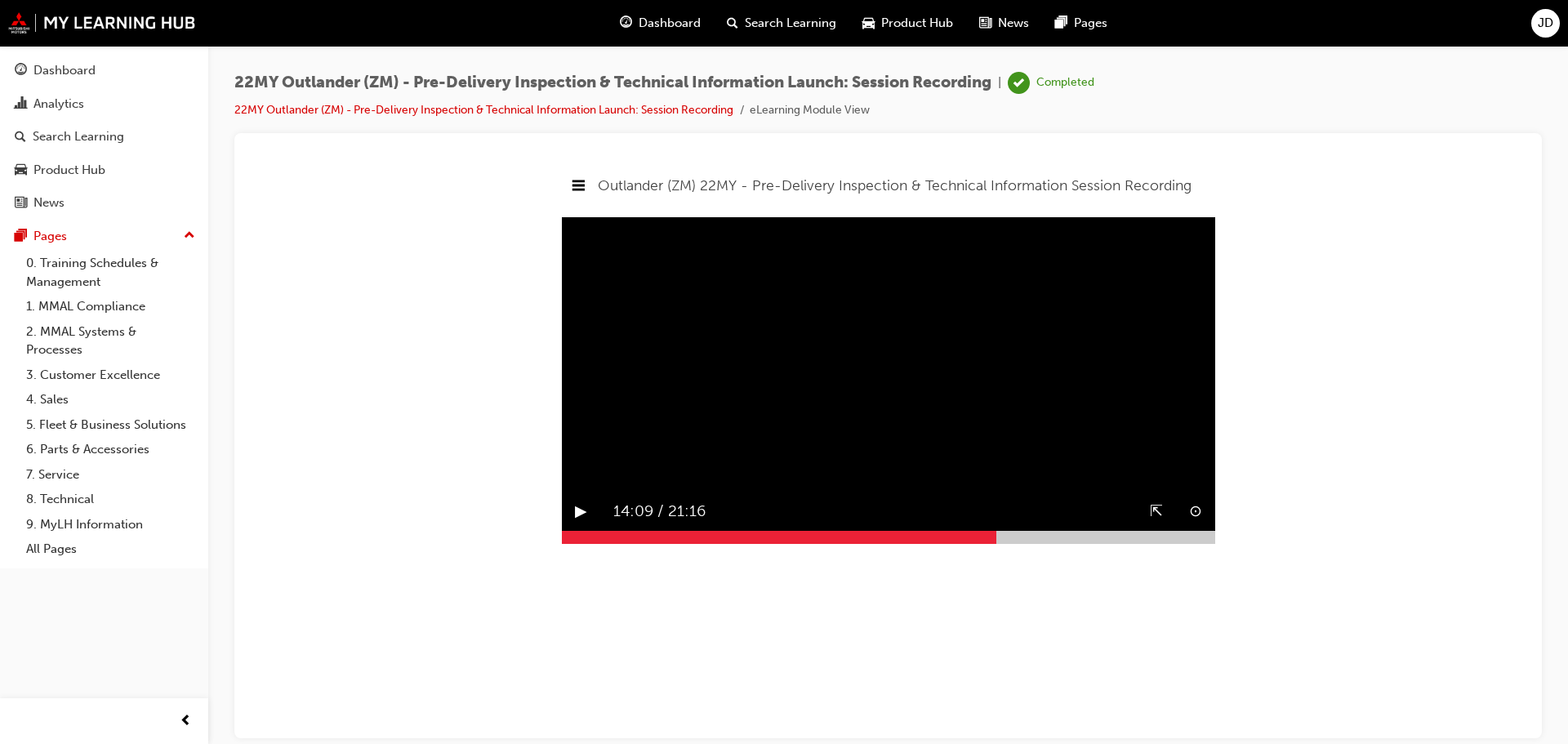
click at [997, 543] on div at bounding box center [889, 537] width 654 height 13
click at [1000, 543] on div at bounding box center [889, 537] width 654 height 13
click at [584, 524] on button "▶︎" at bounding box center [581, 511] width 12 height 25
click at [1005, 543] on div at bounding box center [889, 537] width 654 height 13
click at [1012, 543] on div at bounding box center [889, 537] width 654 height 13
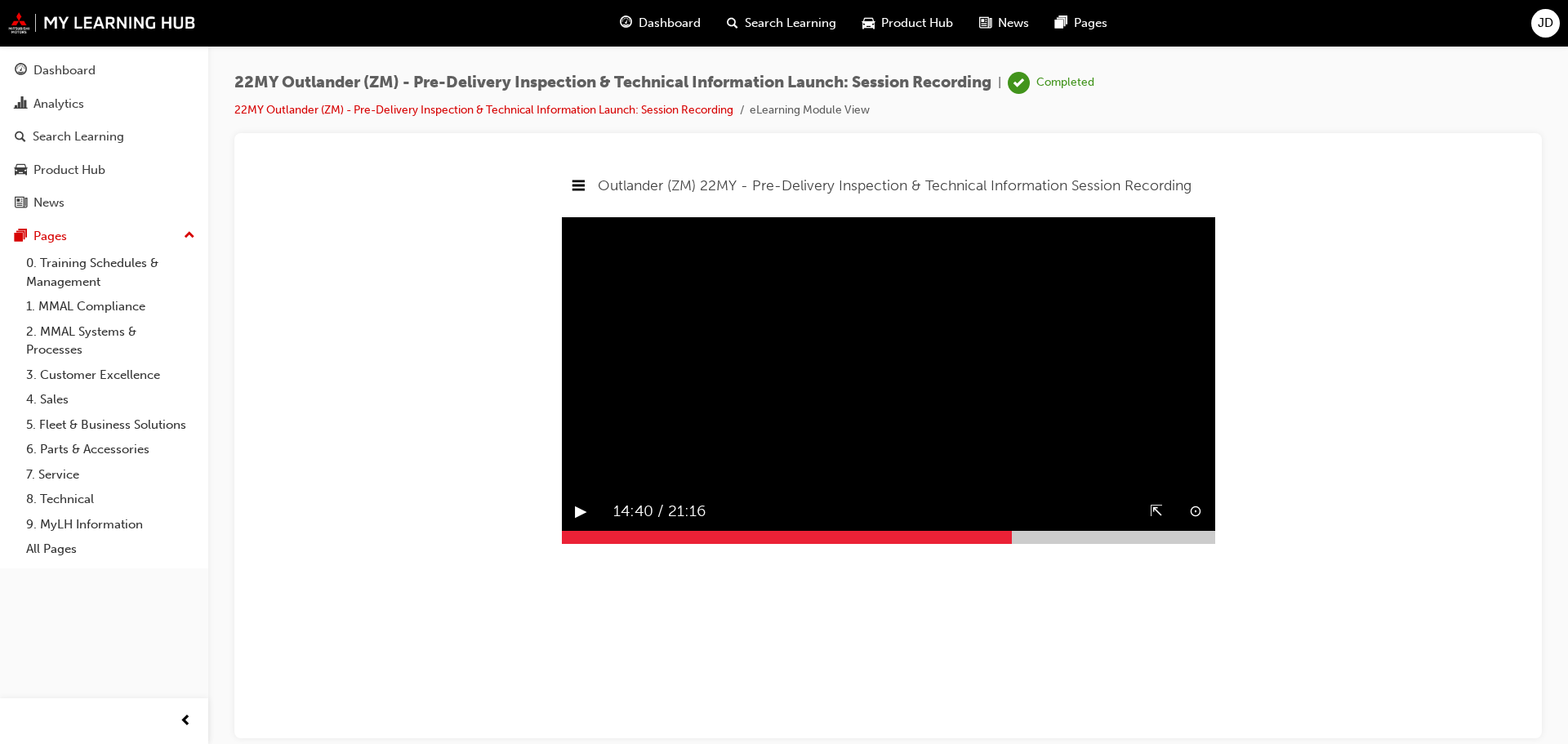
click at [1021, 543] on div at bounding box center [889, 537] width 654 height 13
click at [1027, 543] on div at bounding box center [889, 537] width 654 height 13
click at [582, 524] on button "▶︎" at bounding box center [581, 511] width 12 height 25
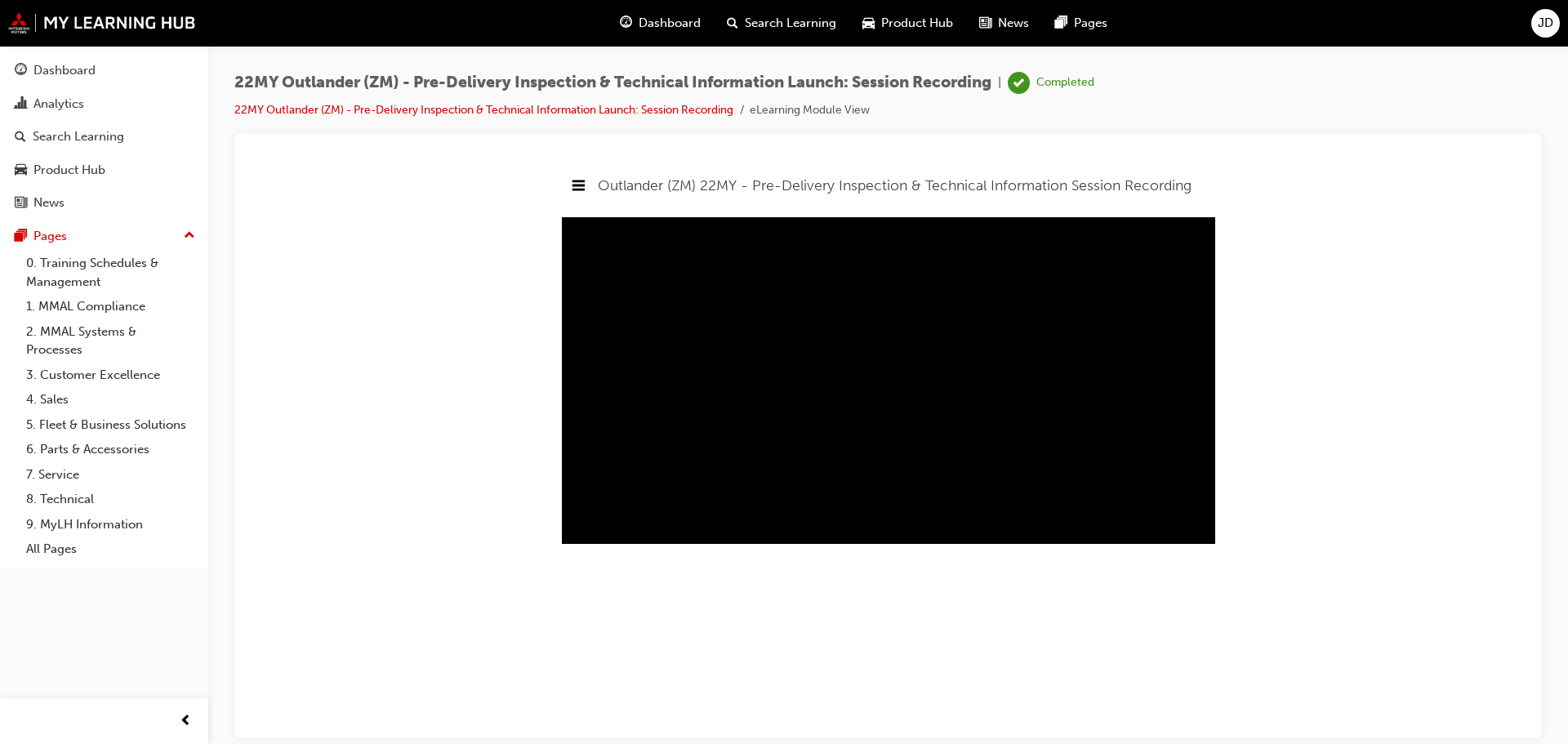
click at [1030, 543] on div at bounding box center [800, 537] width 476 height 13
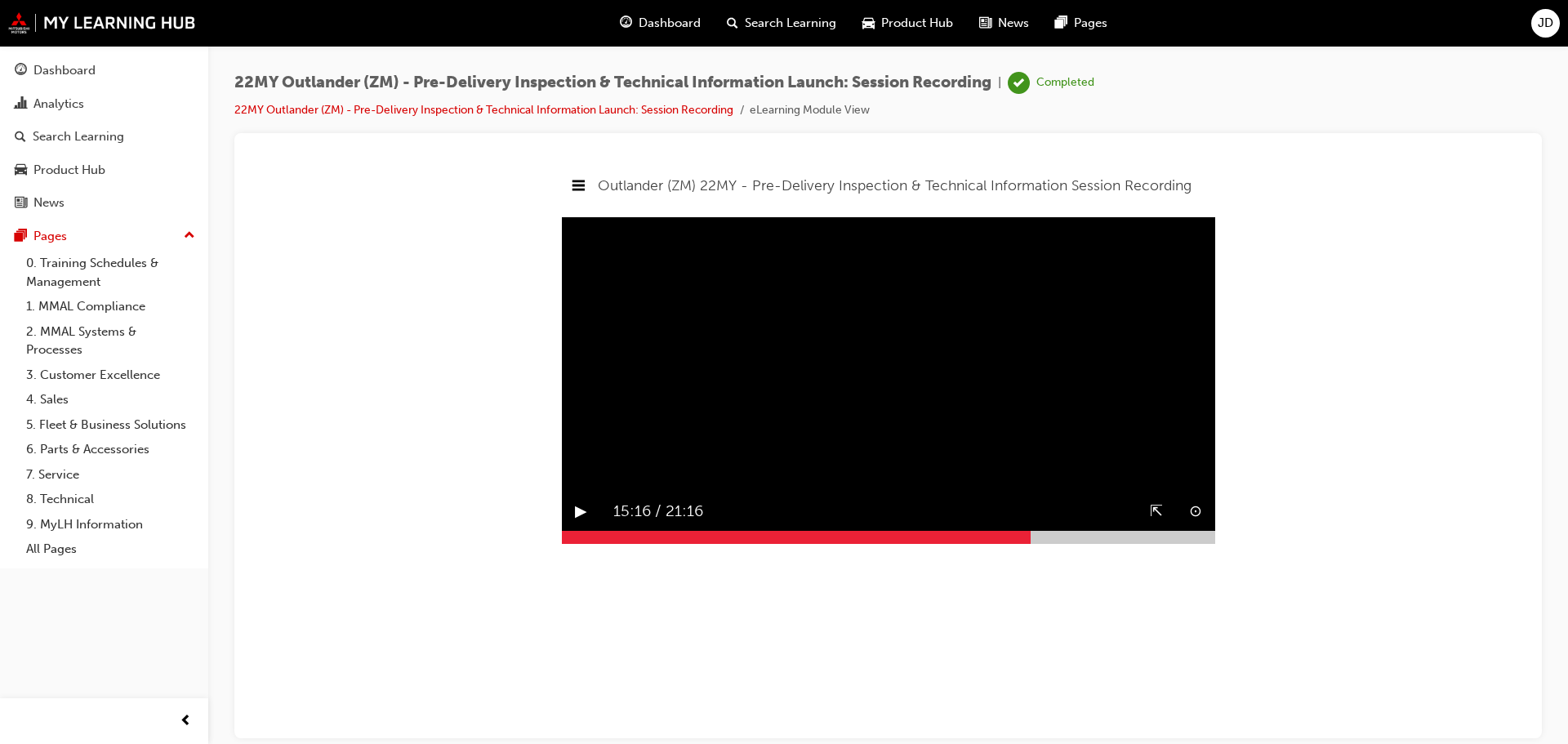
click at [580, 524] on button "▶︎" at bounding box center [581, 511] width 12 height 25
click at [1023, 543] on div at bounding box center [792, 537] width 462 height 13
click at [584, 524] on button "▶︎" at bounding box center [581, 511] width 12 height 25
click at [1026, 543] on div at bounding box center [889, 537] width 654 height 13
click at [579, 524] on button "▶︎" at bounding box center [581, 511] width 12 height 25
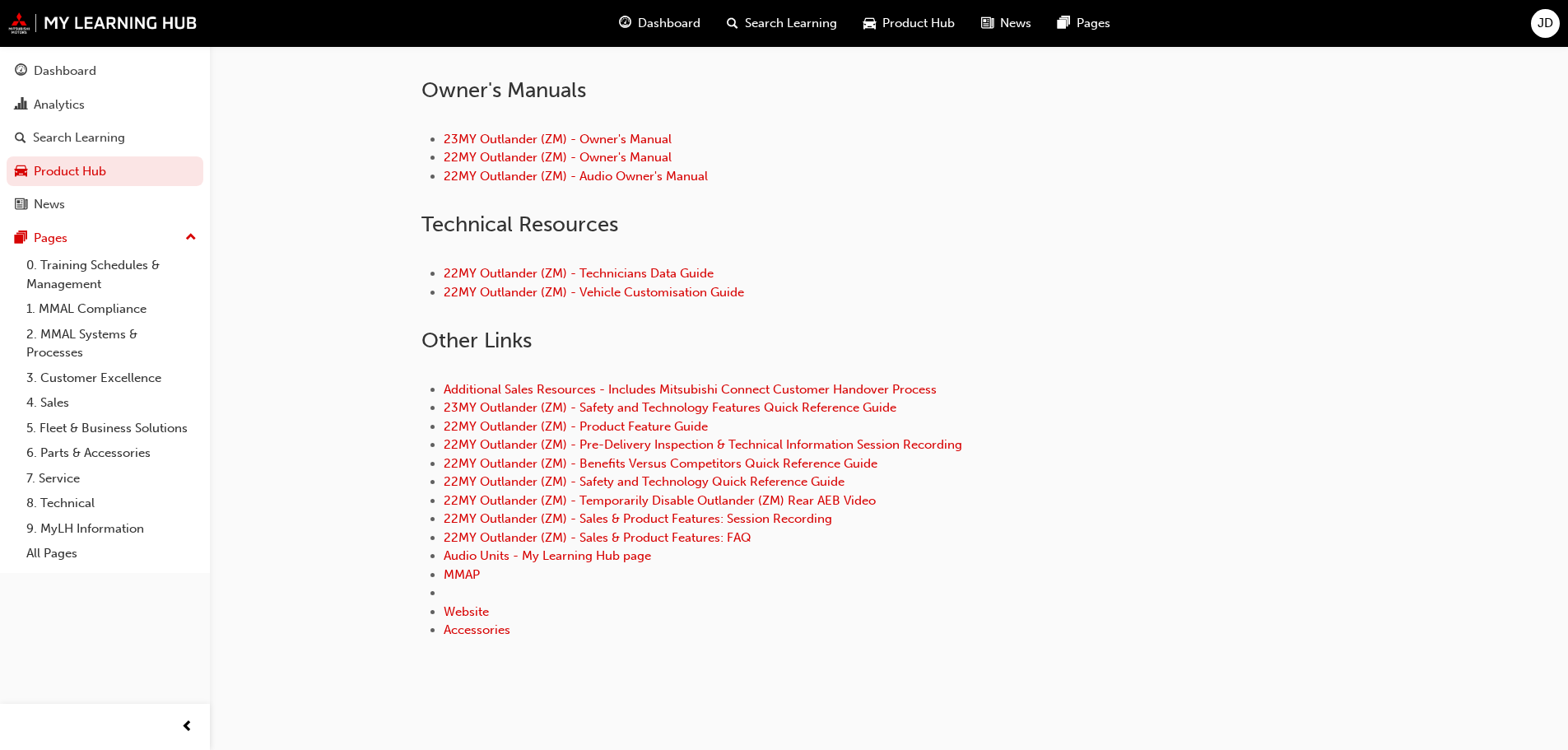
scroll to position [762, 0]
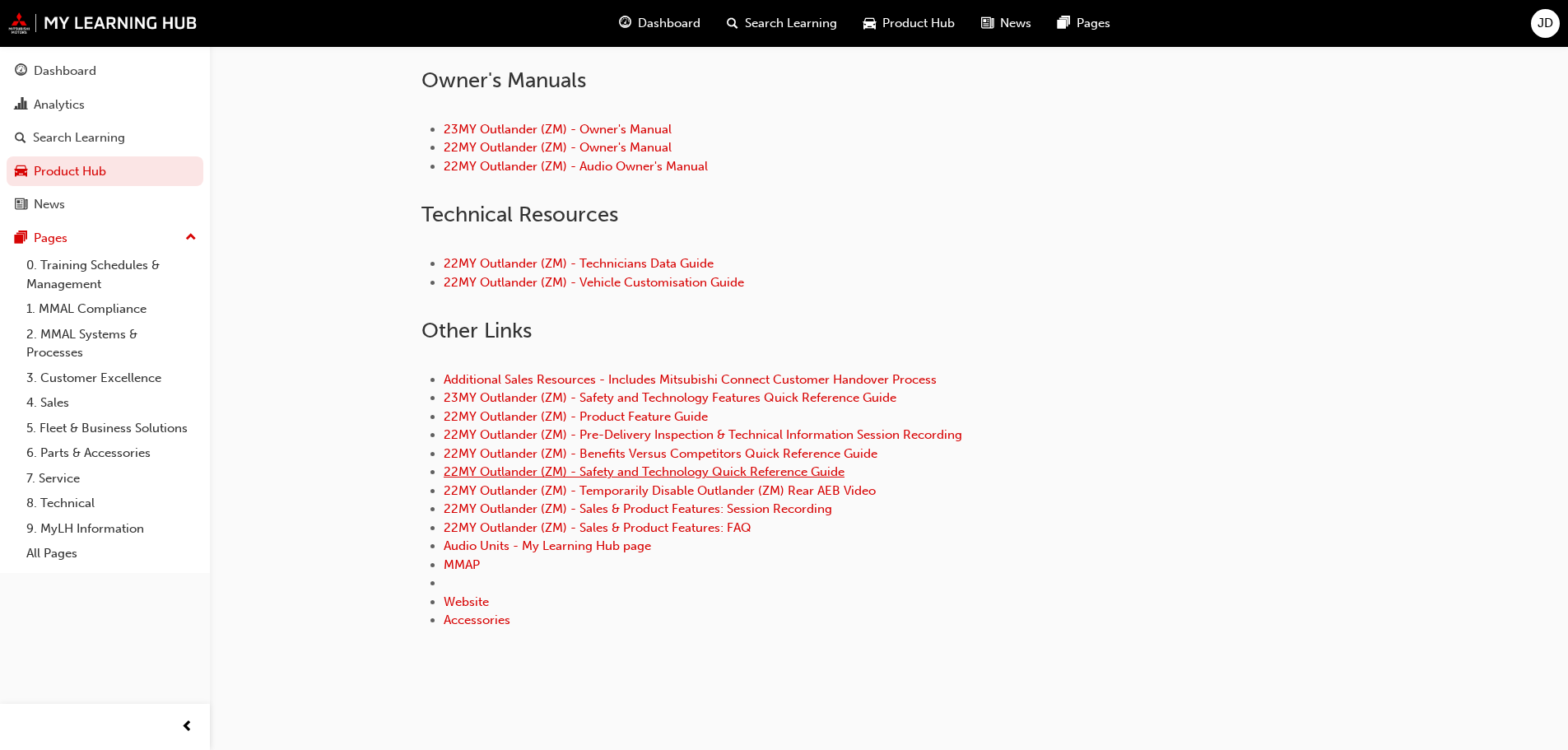
click at [652, 473] on link "22MY Outlander (ZM) - Safety and Technology Quick Reference Guide" at bounding box center [644, 472] width 401 height 15
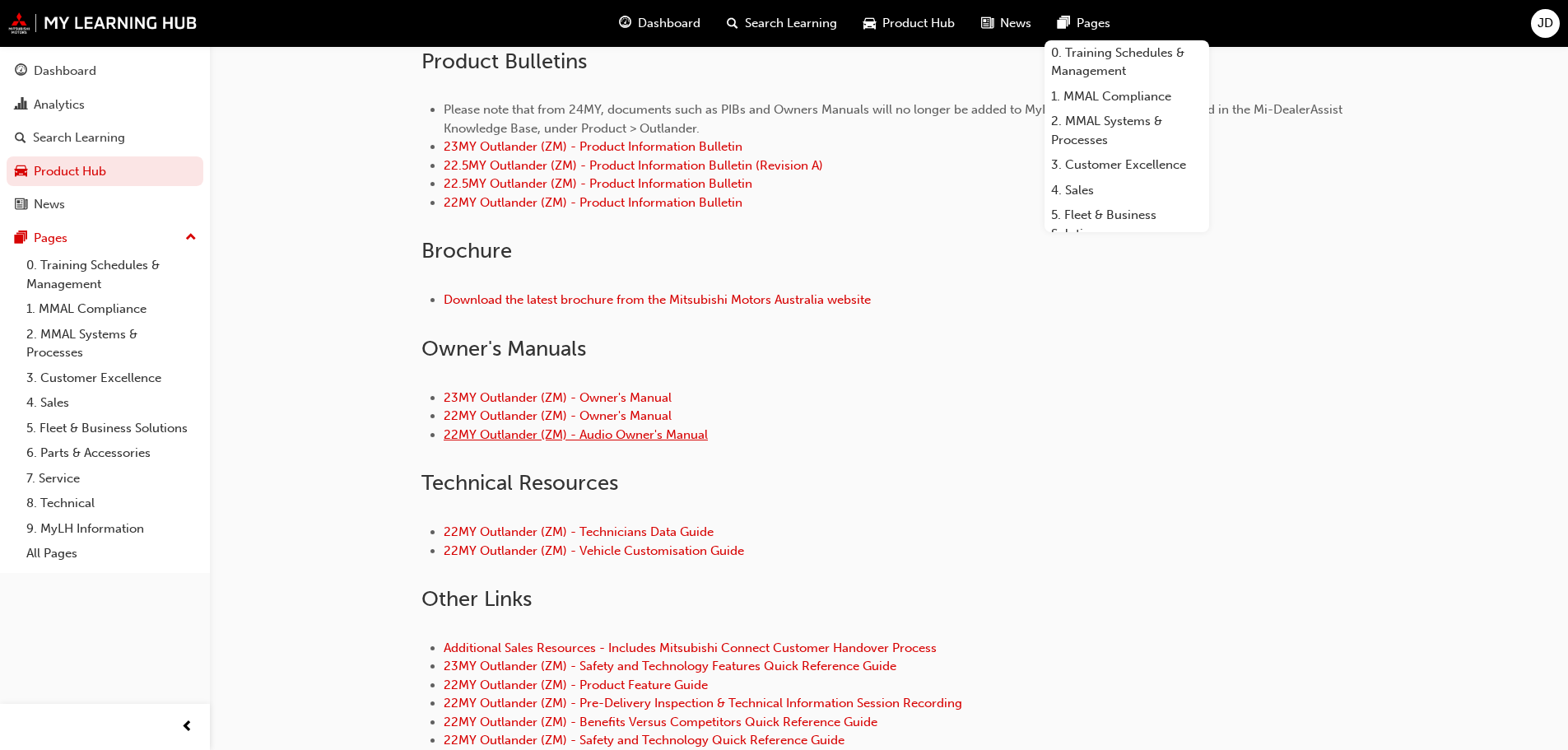
scroll to position [741, 0]
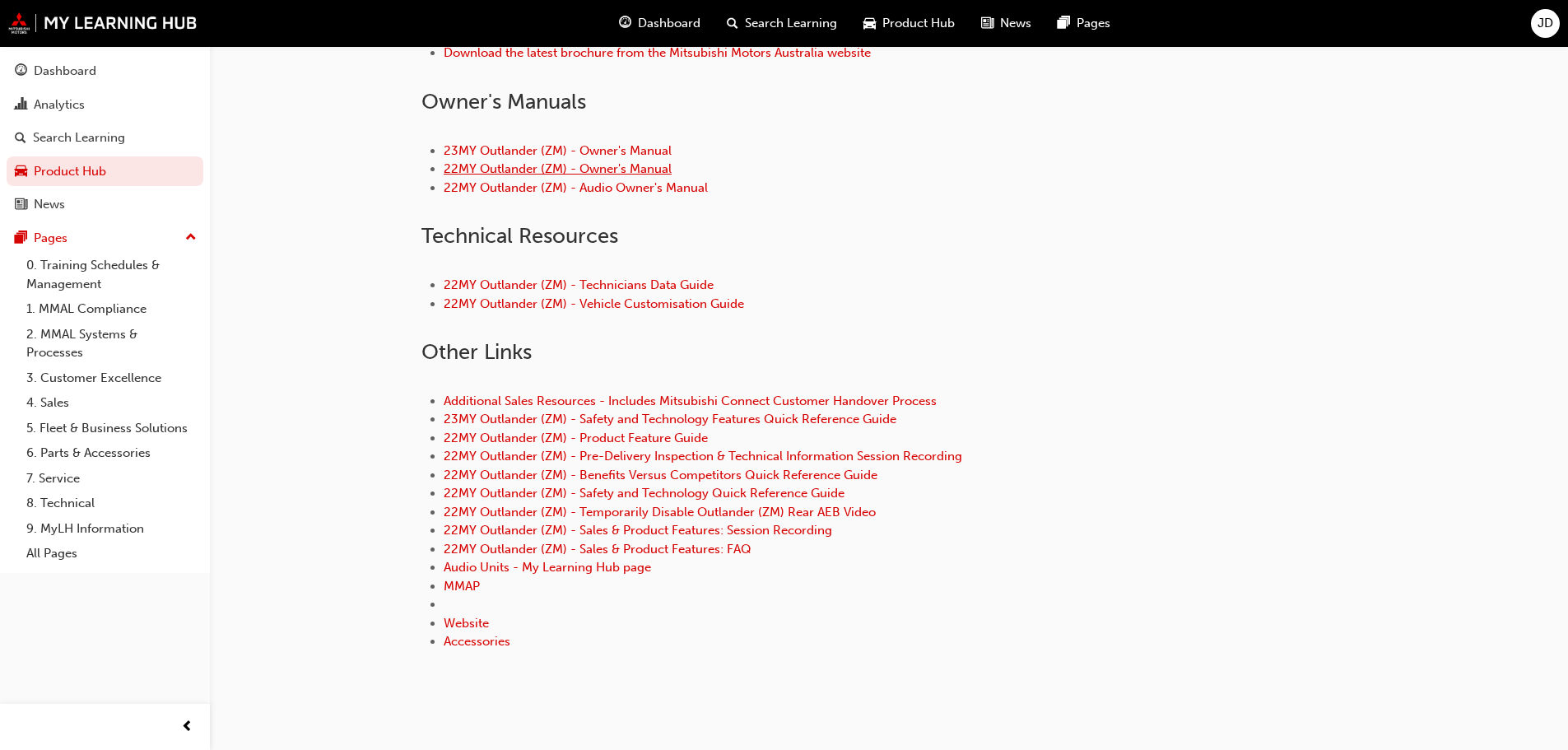
click at [627, 171] on link "22MY Outlander (ZM) - Owner's Manual" at bounding box center [558, 169] width 228 height 15
